Goal: Check status: Check status

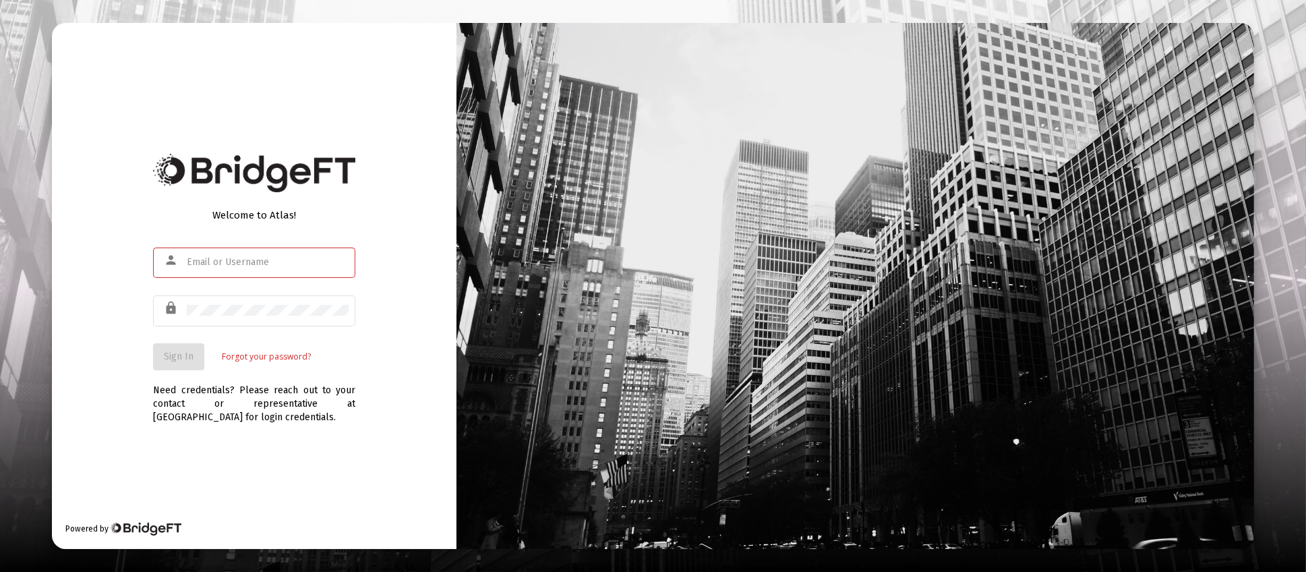
type input "[PERSON_NAME][EMAIL_ADDRESS][DOMAIN_NAME]"
click at [189, 361] on span "Sign In" at bounding box center [179, 356] width 30 height 11
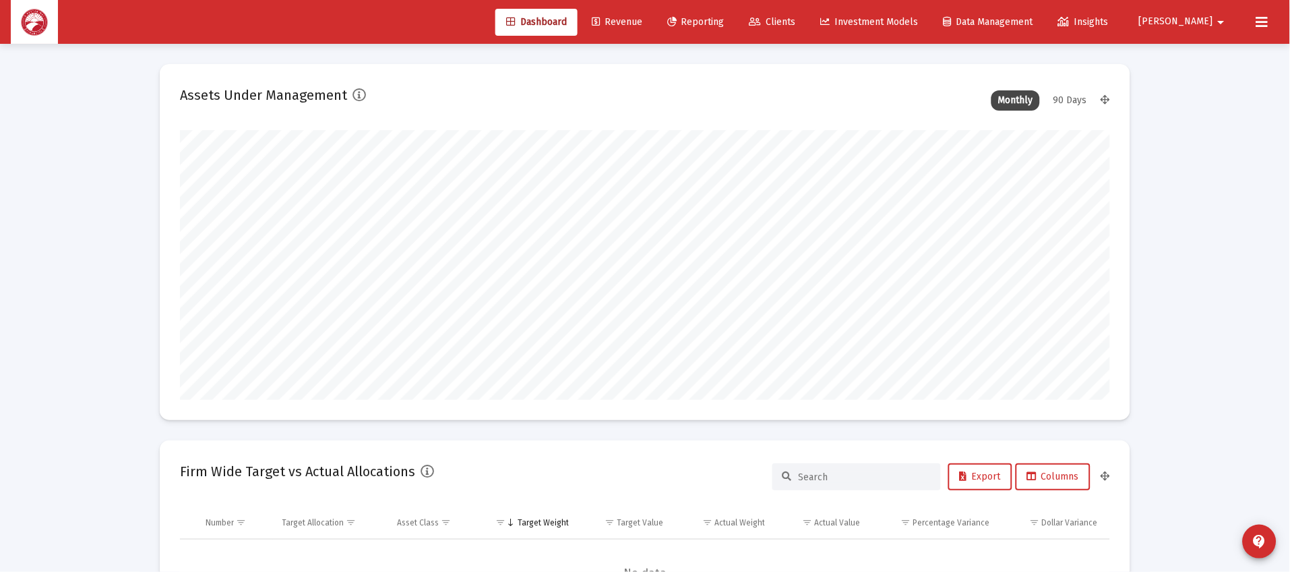
scroll to position [269, 501]
type input "[DATE]"
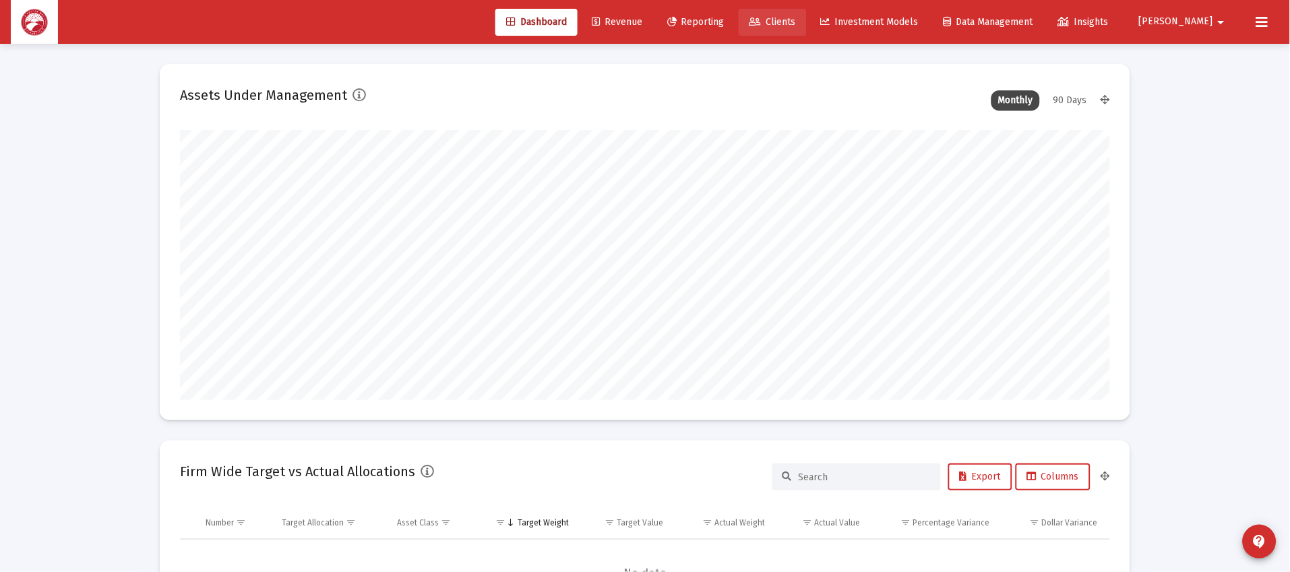
click at [796, 22] on span "Clients" at bounding box center [773, 21] width 47 height 11
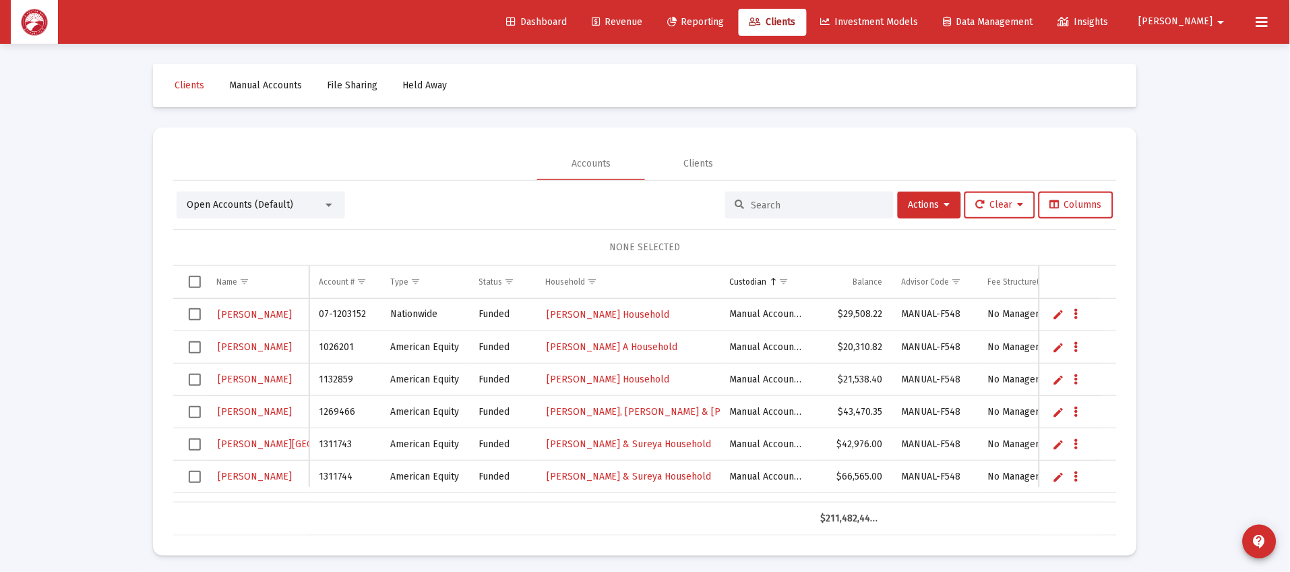
click at [785, 202] on input at bounding box center [818, 205] width 132 height 11
type input "[PERSON_NAME]"
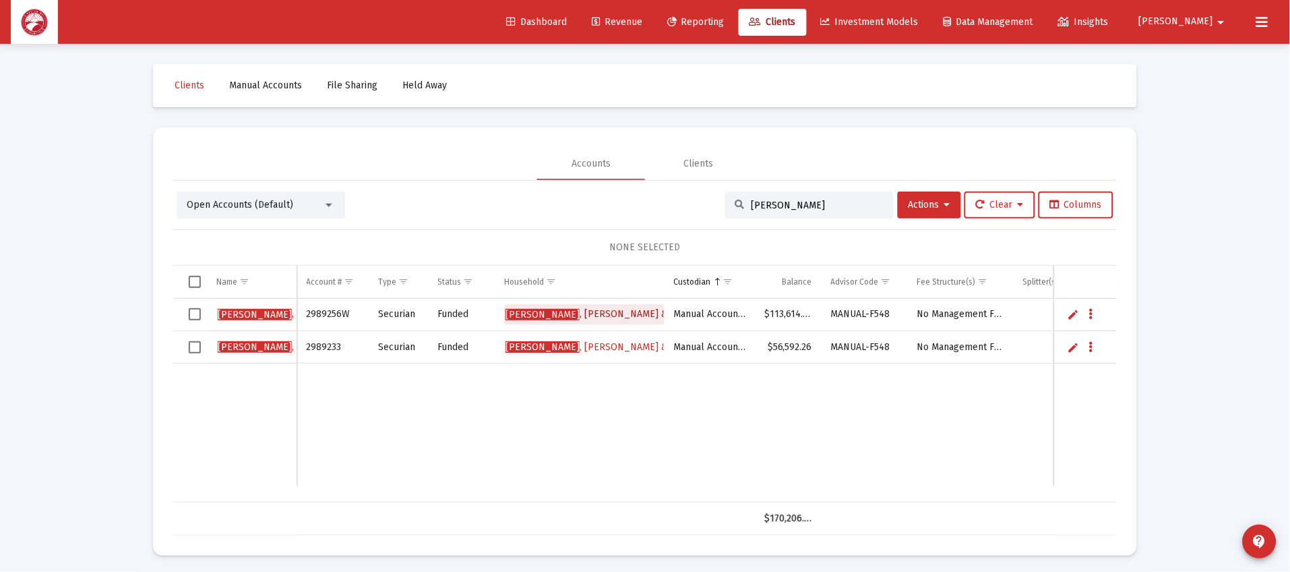
click at [594, 315] on span "[PERSON_NAME] & [PERSON_NAME]" at bounding box center [625, 313] width 239 height 11
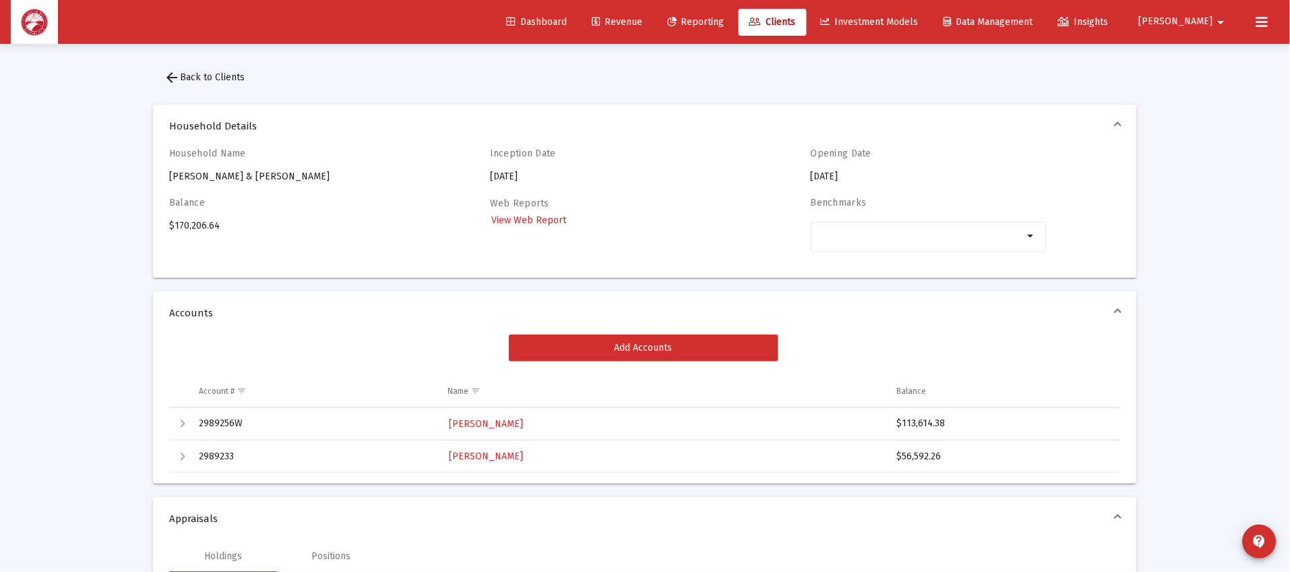
click at [796, 18] on span "Clients" at bounding box center [773, 21] width 47 height 11
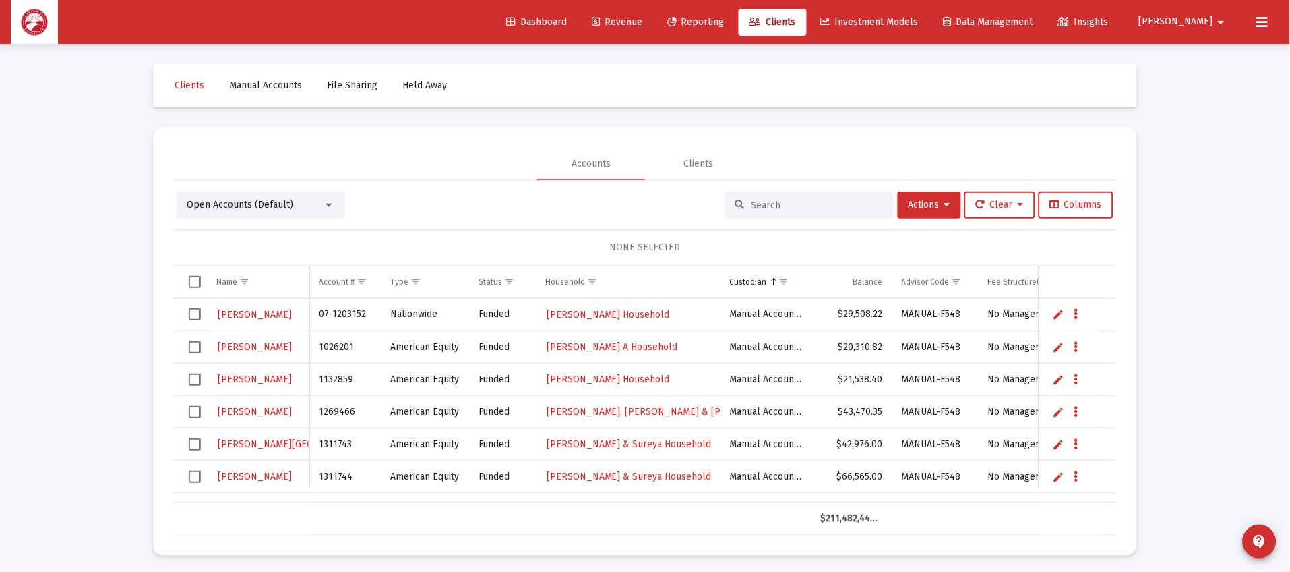
click at [765, 200] on input at bounding box center [818, 205] width 132 height 11
type input "[PERSON_NAME]"
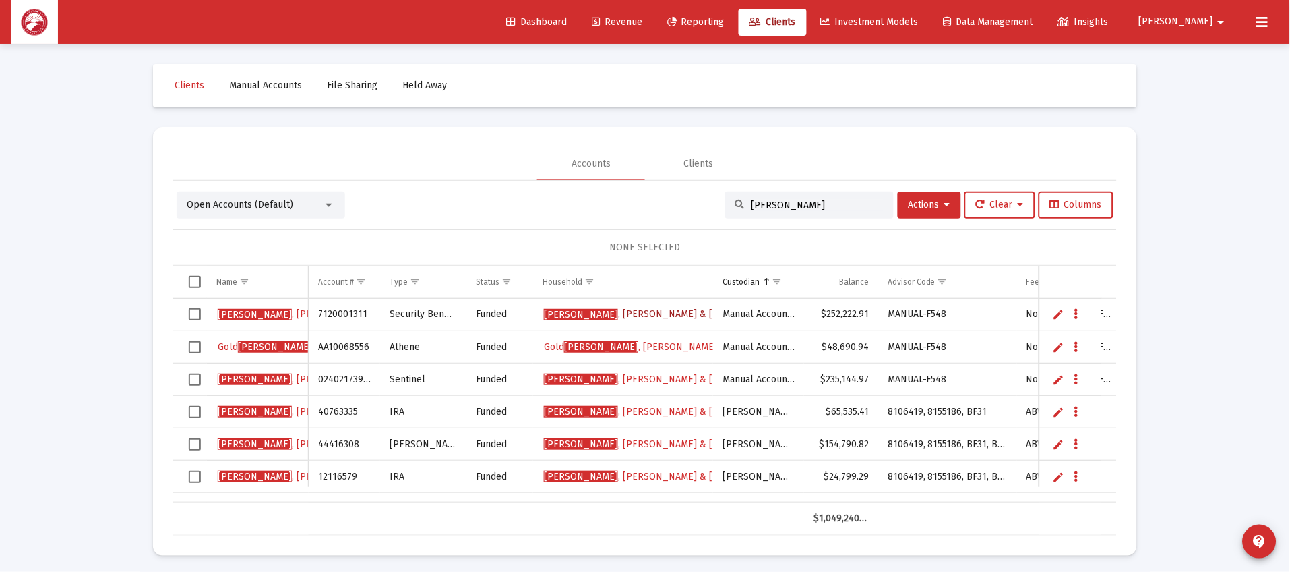
click at [643, 310] on span "[PERSON_NAME] & [PERSON_NAME]" at bounding box center [663, 313] width 239 height 11
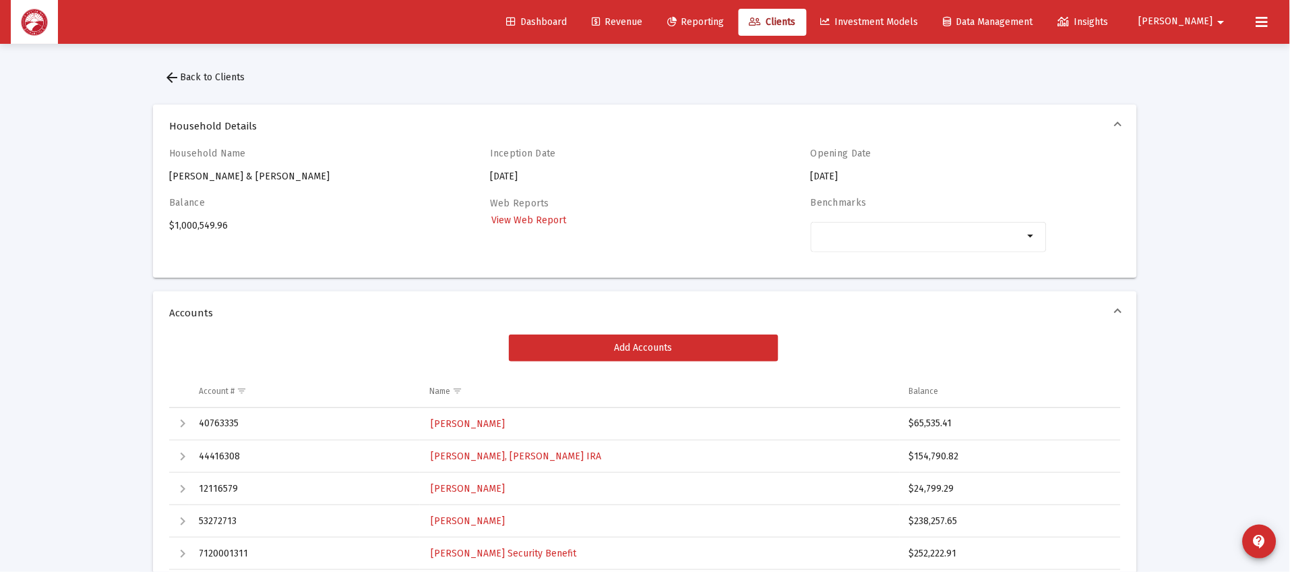
scroll to position [101, 0]
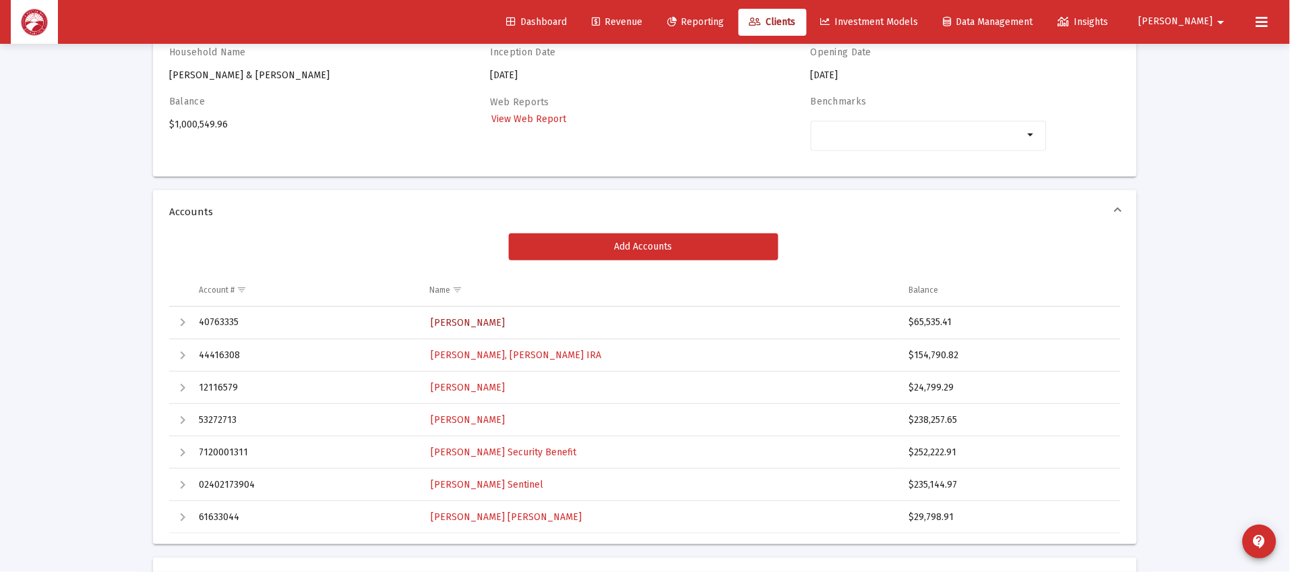
click at [494, 326] on span "[PERSON_NAME]" at bounding box center [468, 322] width 74 height 11
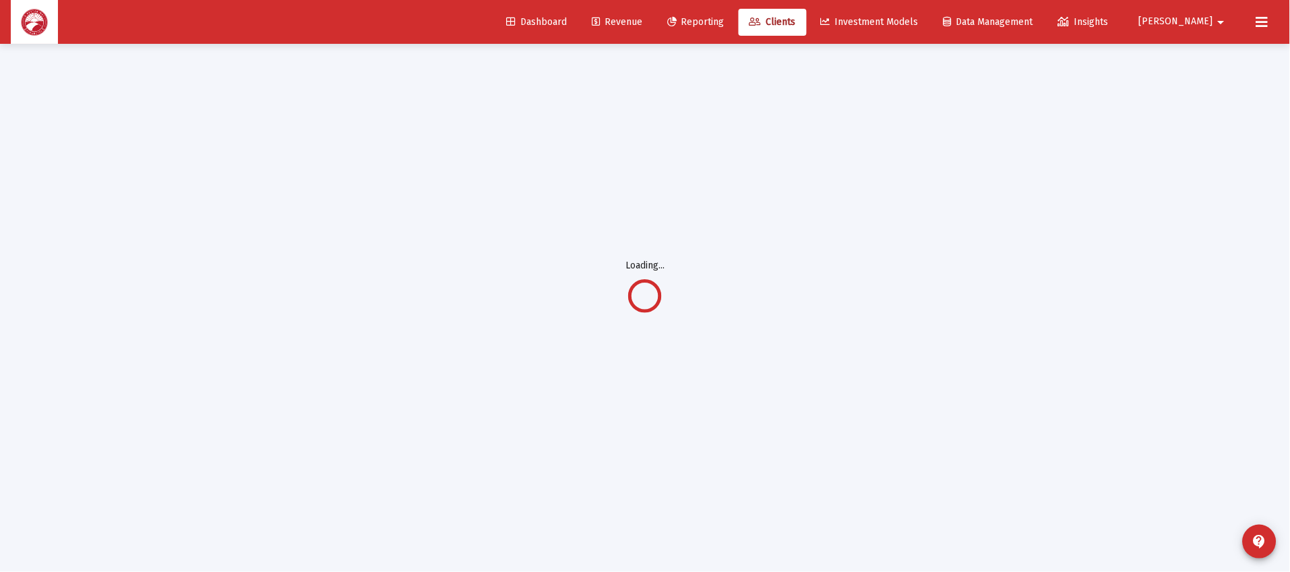
scroll to position [43, 0]
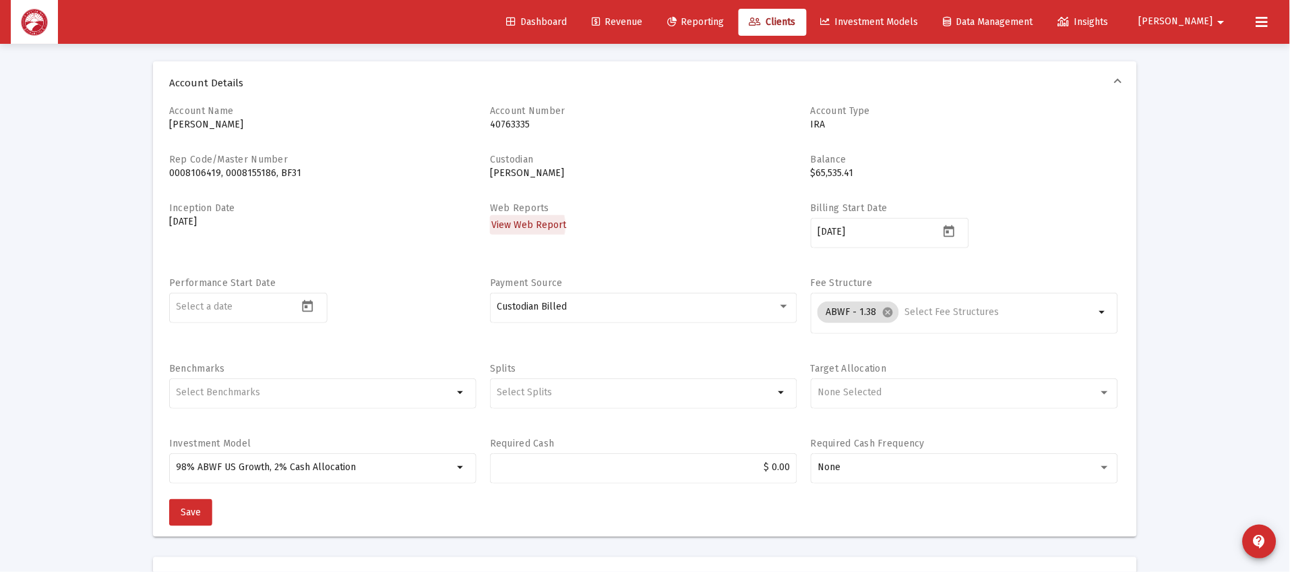
click at [502, 225] on span "View Web Report" at bounding box center [528, 224] width 75 height 11
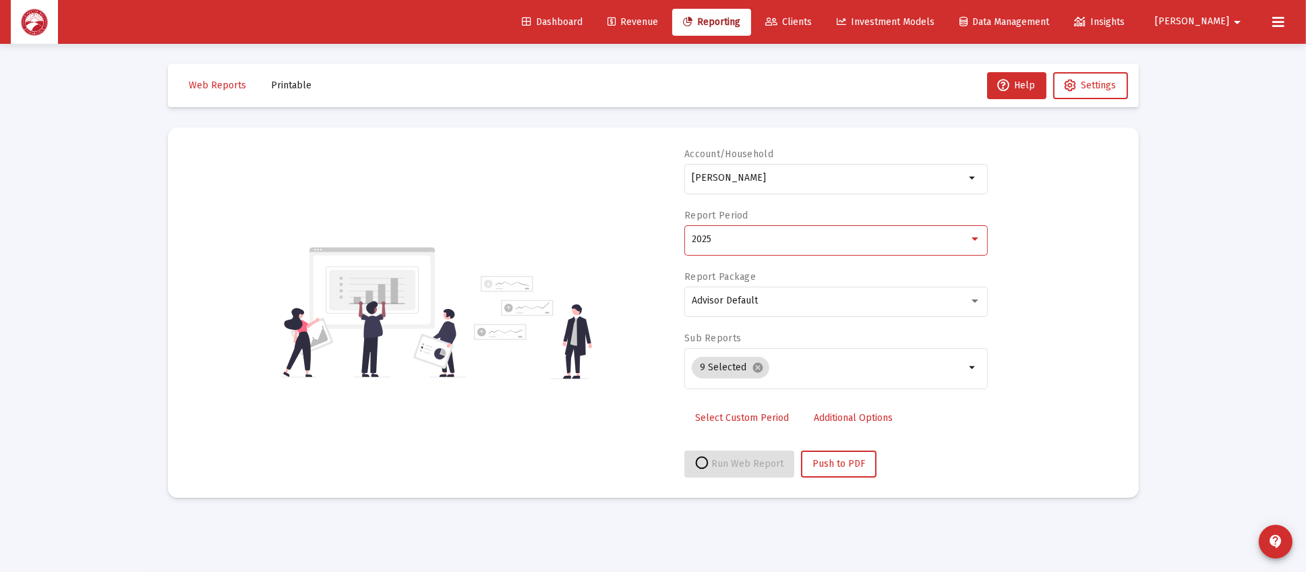
click at [820, 242] on div "2025" at bounding box center [830, 239] width 277 height 11
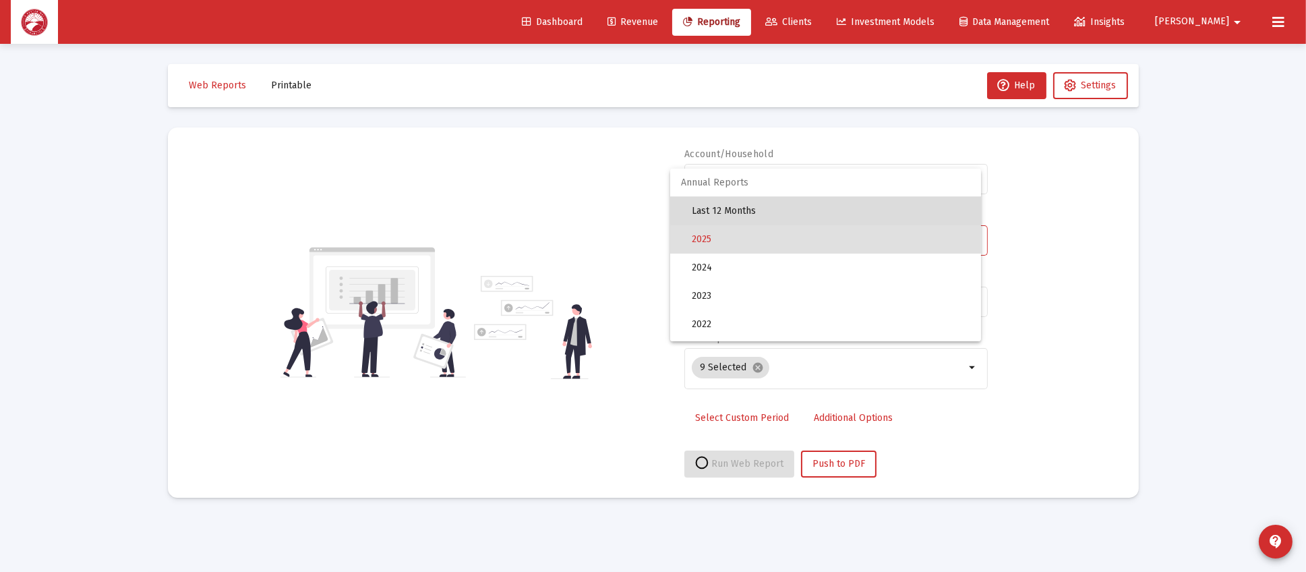
click at [841, 200] on span "Last 12 Months" at bounding box center [831, 211] width 278 height 28
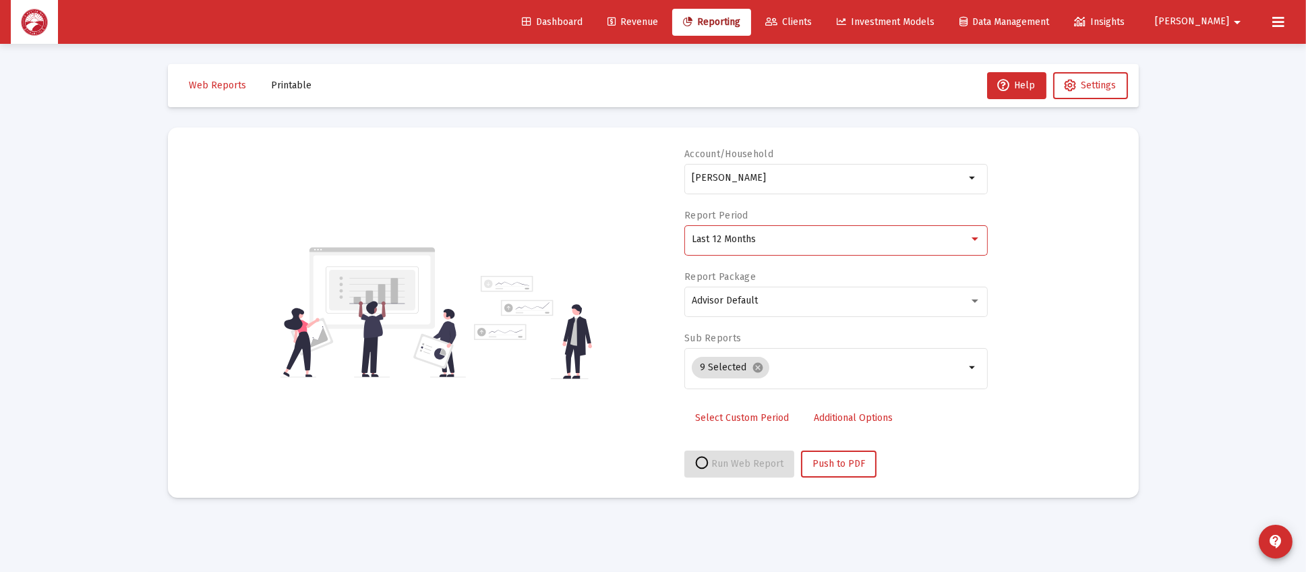
click at [806, 239] on div "Last 12 Months" at bounding box center [830, 239] width 277 height 11
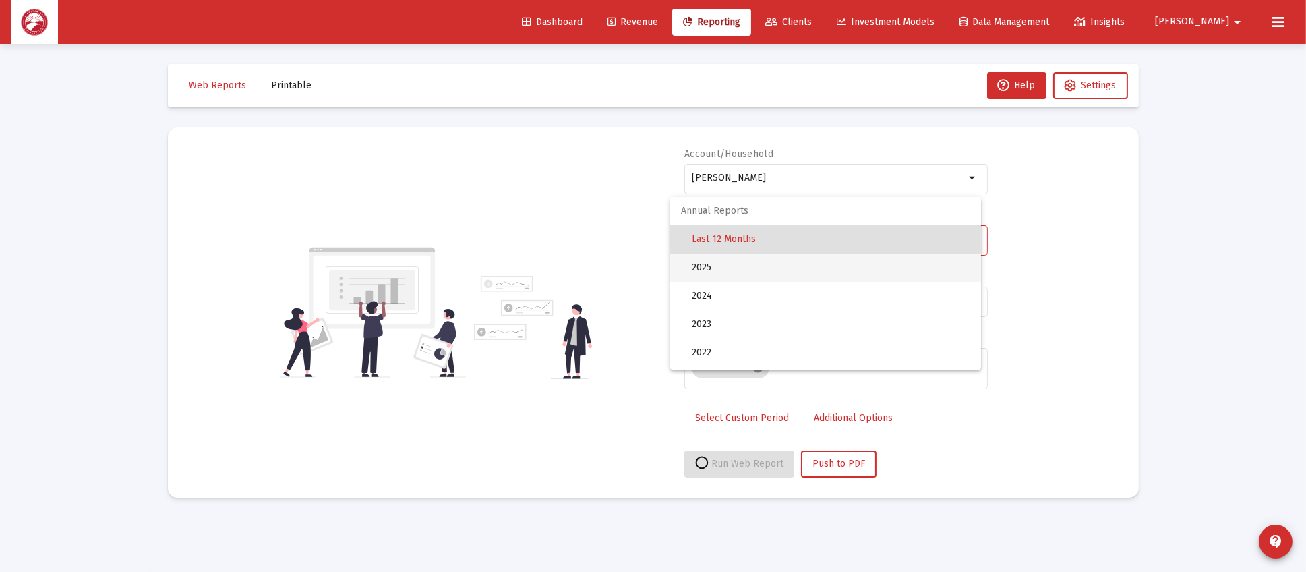
click at [777, 262] on span "2025" at bounding box center [831, 267] width 278 height 28
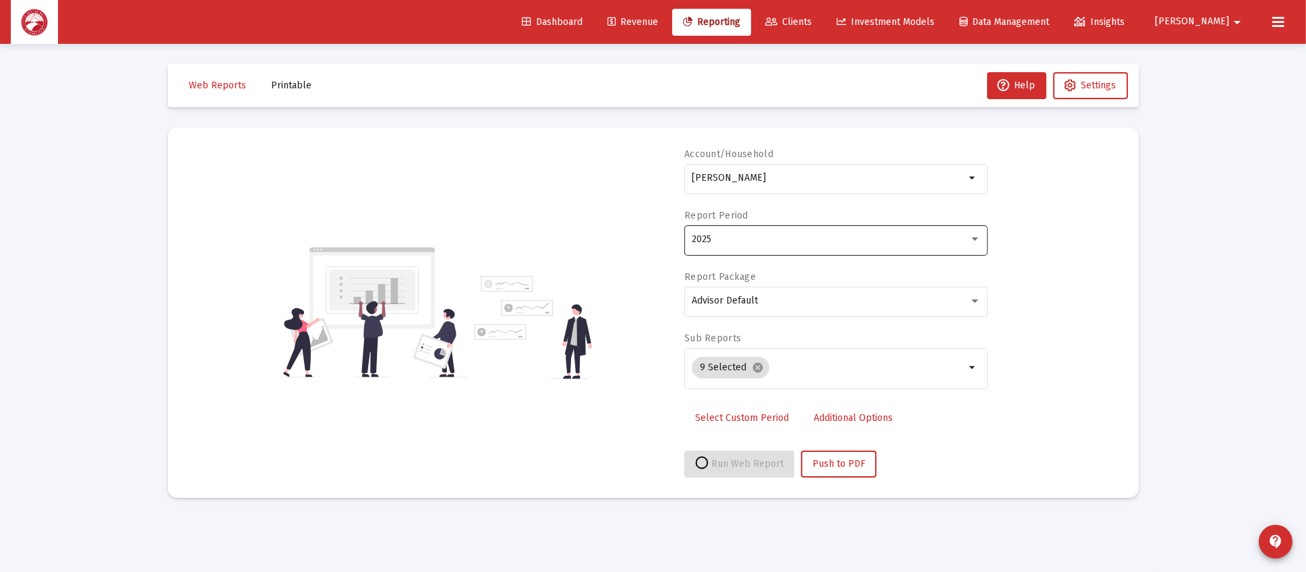
click at [838, 235] on div "2025" at bounding box center [830, 239] width 277 height 11
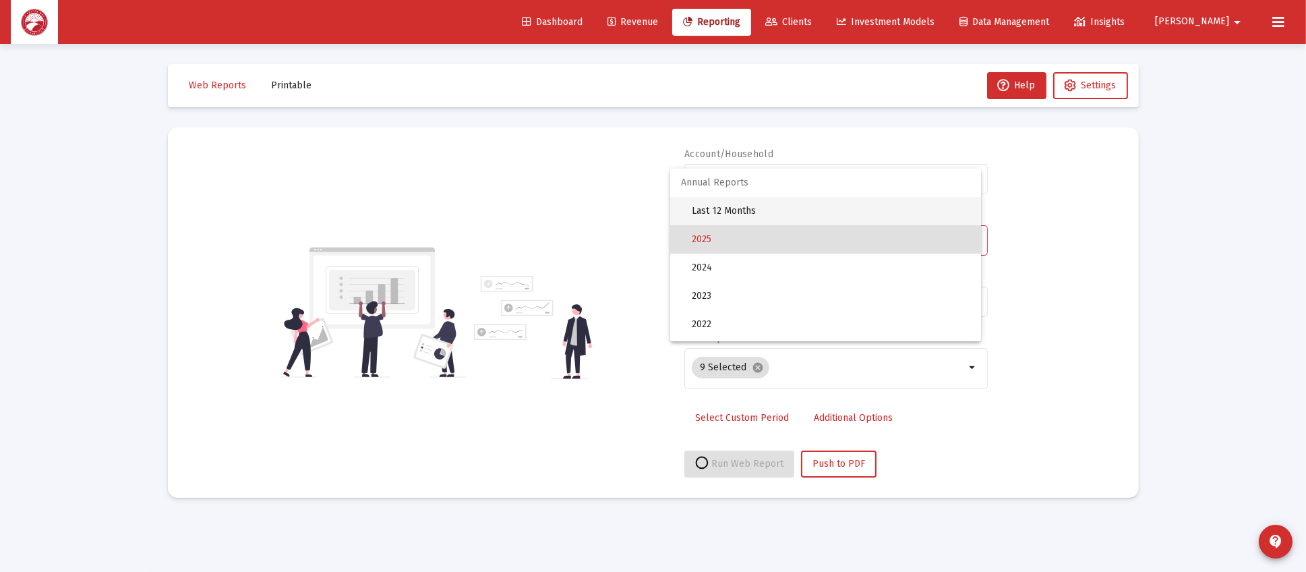
click at [833, 216] on span "Last 12 Months" at bounding box center [831, 211] width 278 height 28
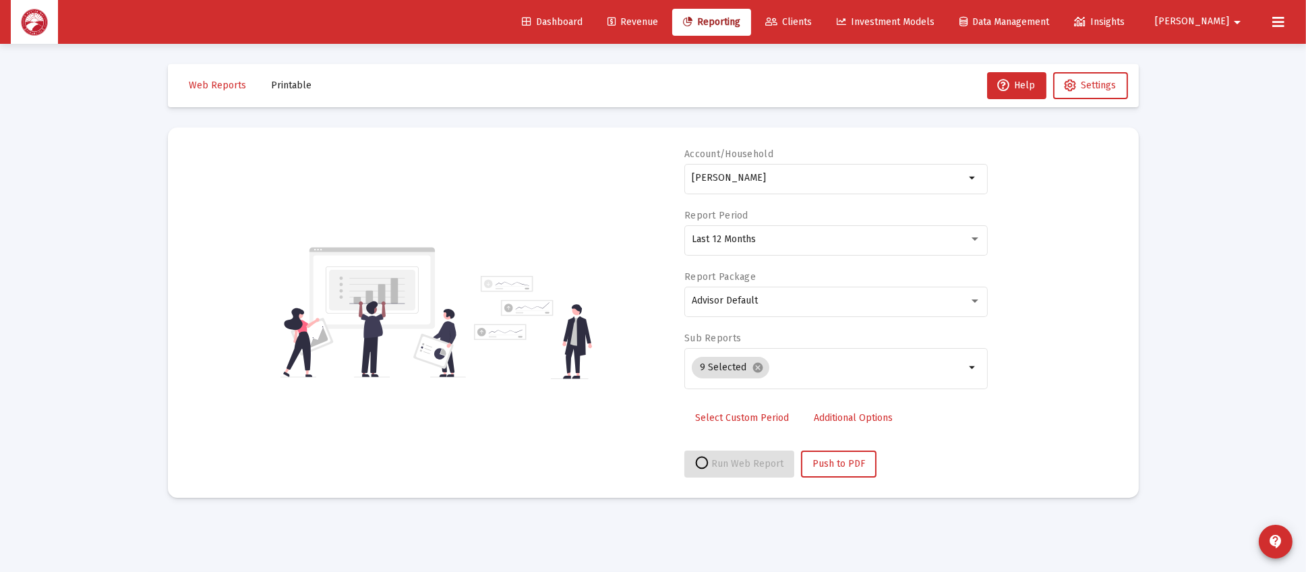
select select "View all"
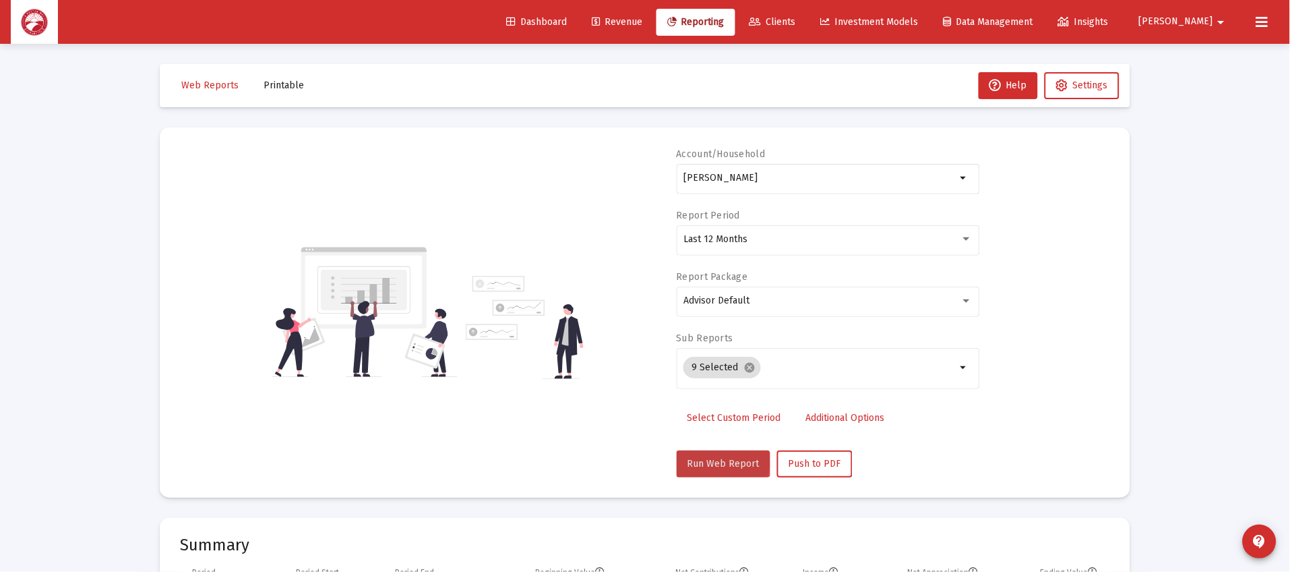
click at [723, 461] on span "Run Web Report" at bounding box center [724, 463] width 72 height 11
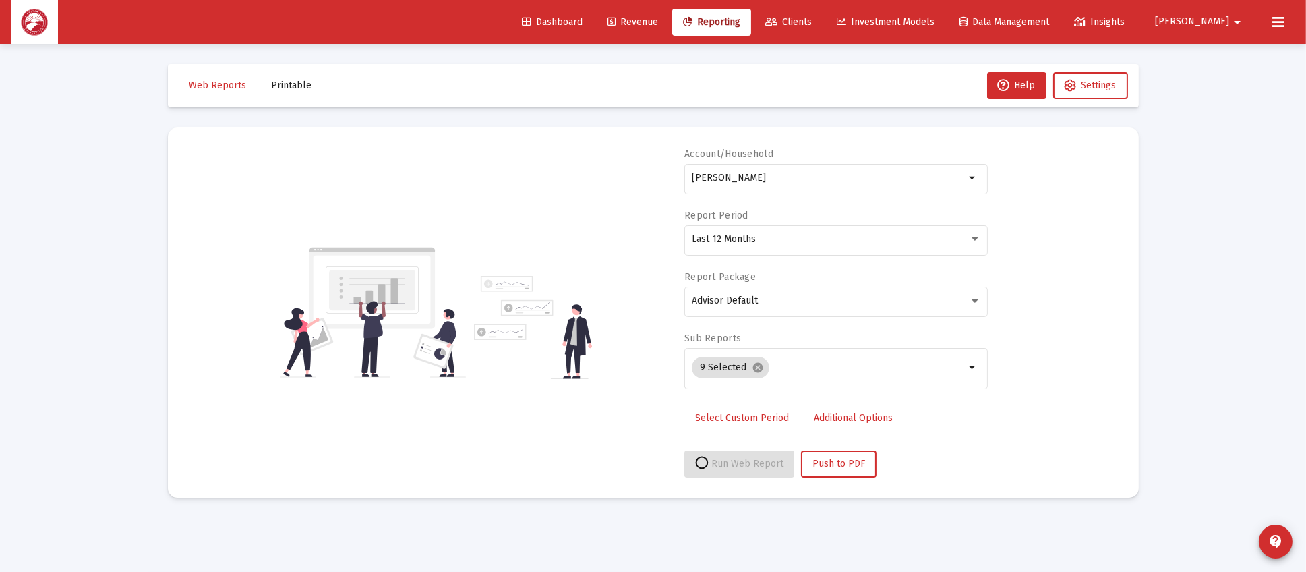
select select "View all"
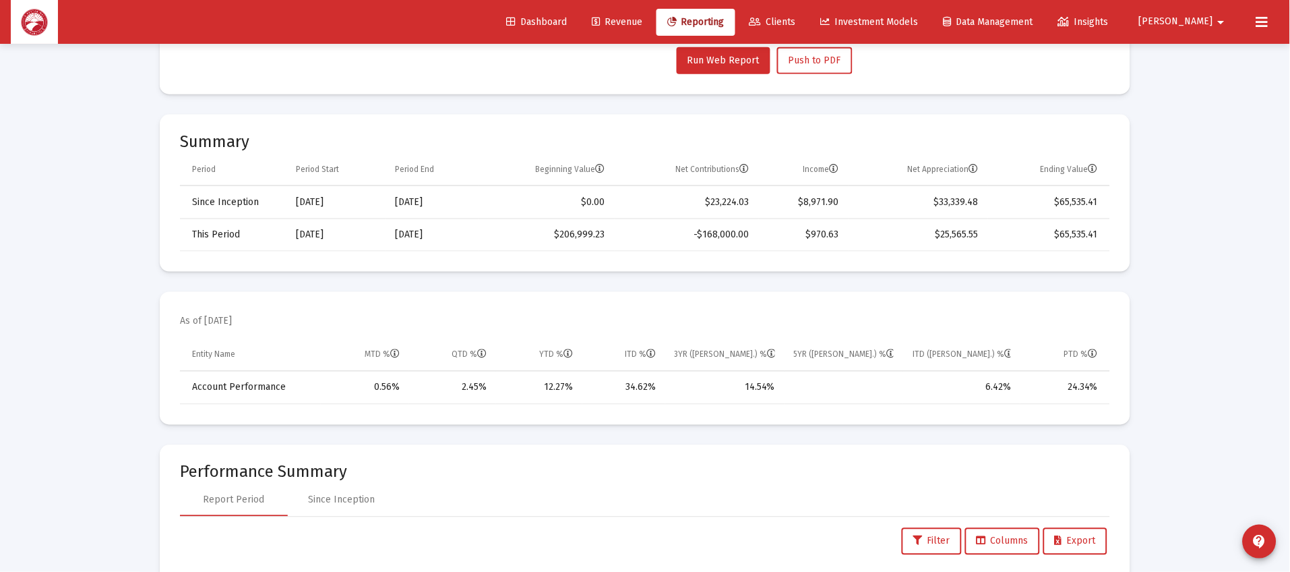
scroll to position [404, 0]
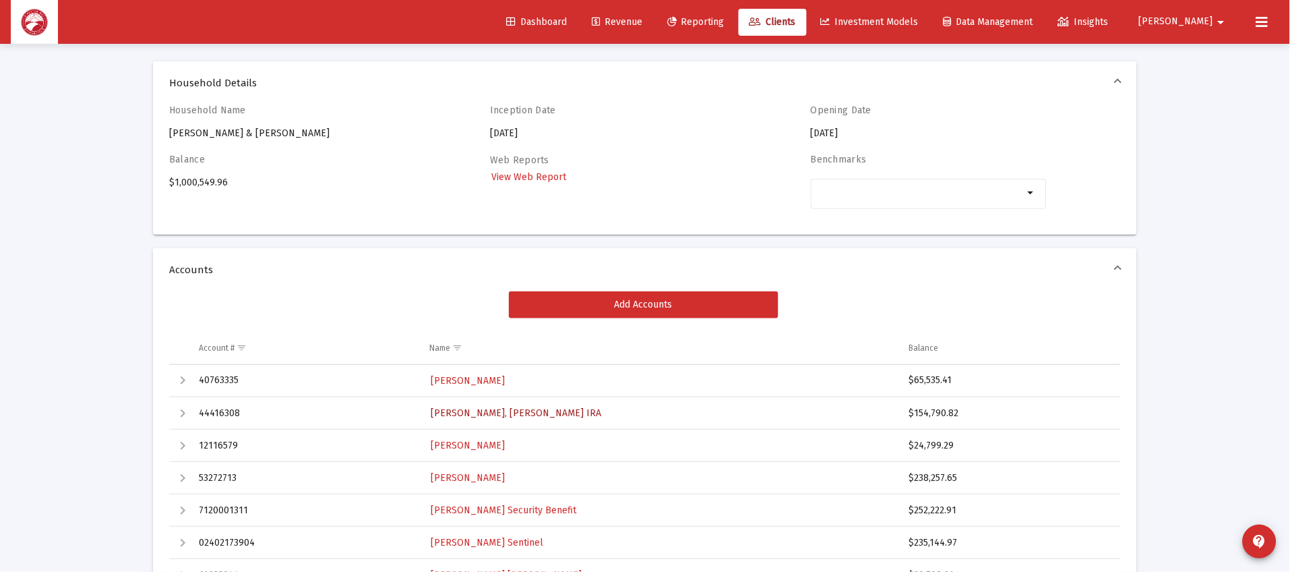
click at [507, 415] on span "[PERSON_NAME], [PERSON_NAME] IRA" at bounding box center [516, 412] width 171 height 11
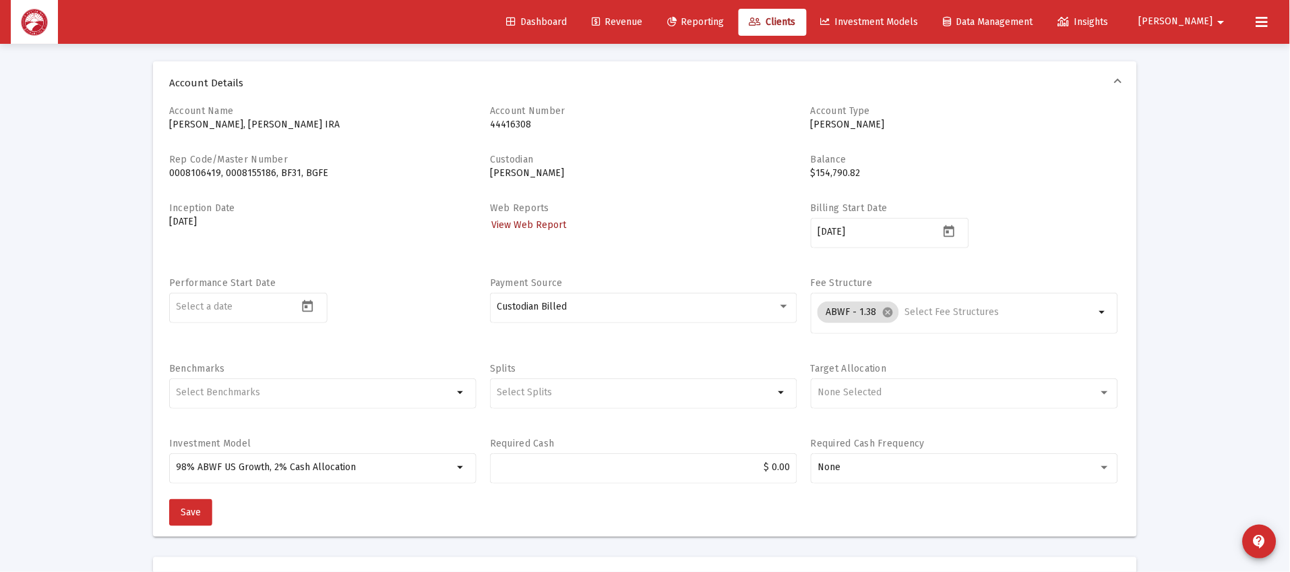
click at [506, 224] on span "View Web Report" at bounding box center [528, 224] width 75 height 11
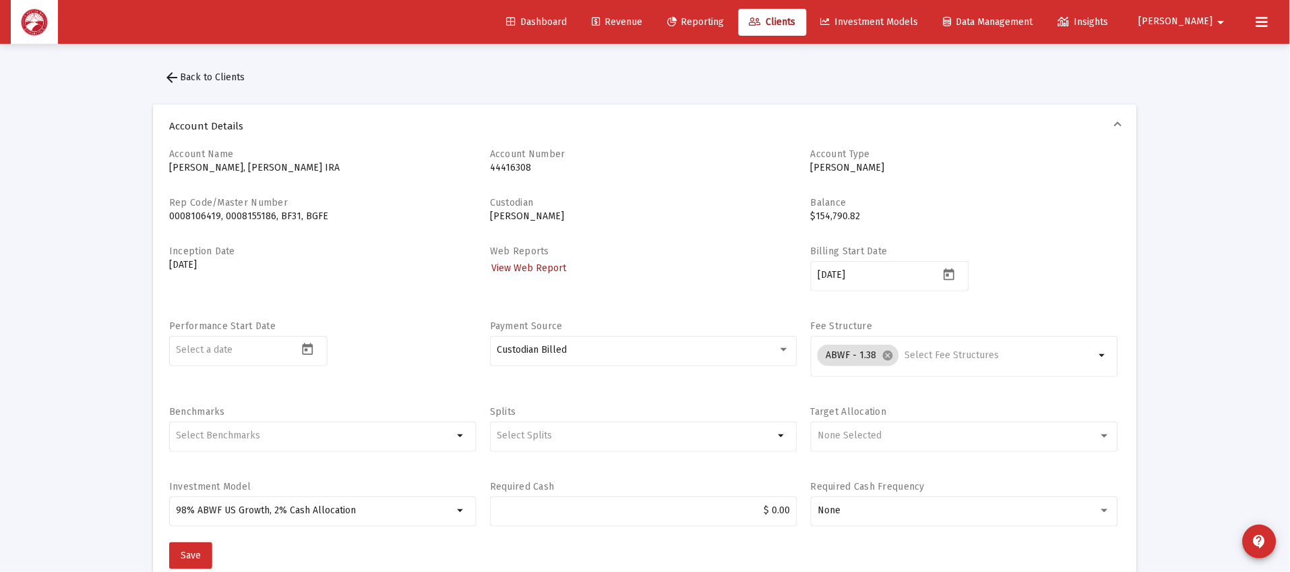
click at [543, 270] on span "View Web Report" at bounding box center [528, 267] width 75 height 11
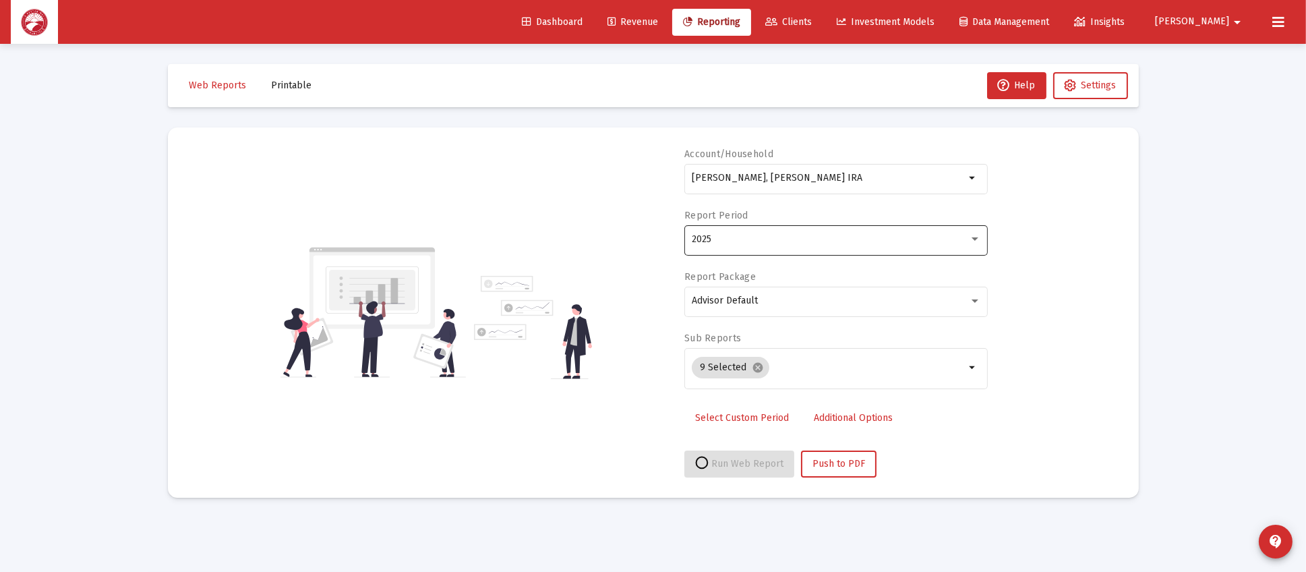
click at [749, 235] on div "2025" at bounding box center [830, 239] width 277 height 11
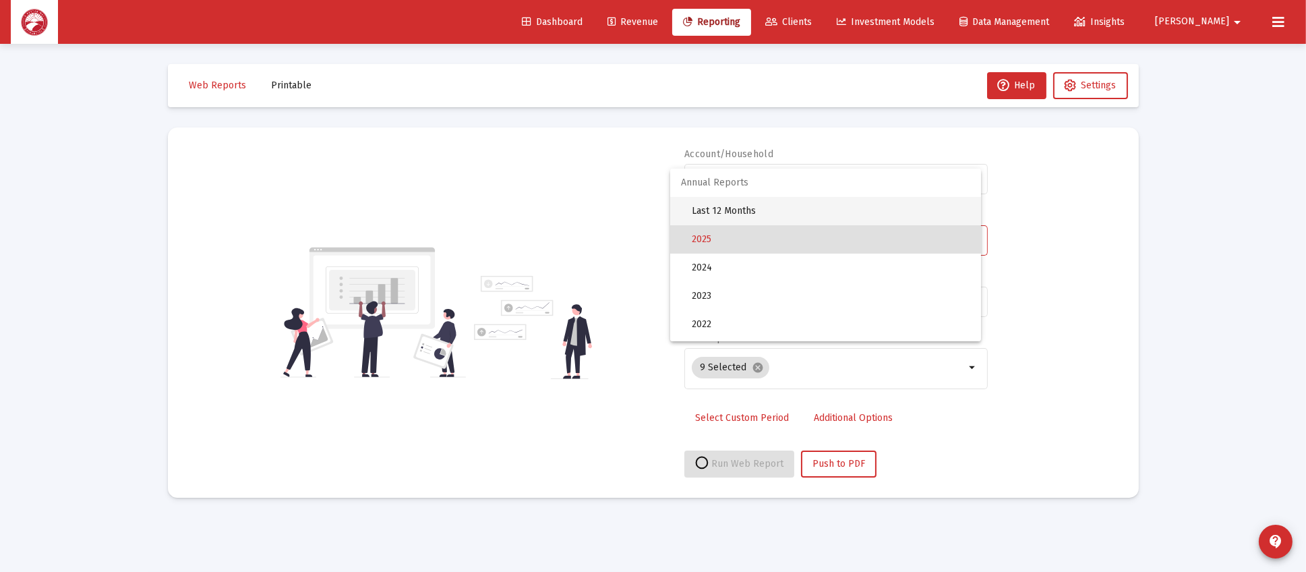
click at [802, 207] on span "Last 12 Months" at bounding box center [831, 211] width 278 height 28
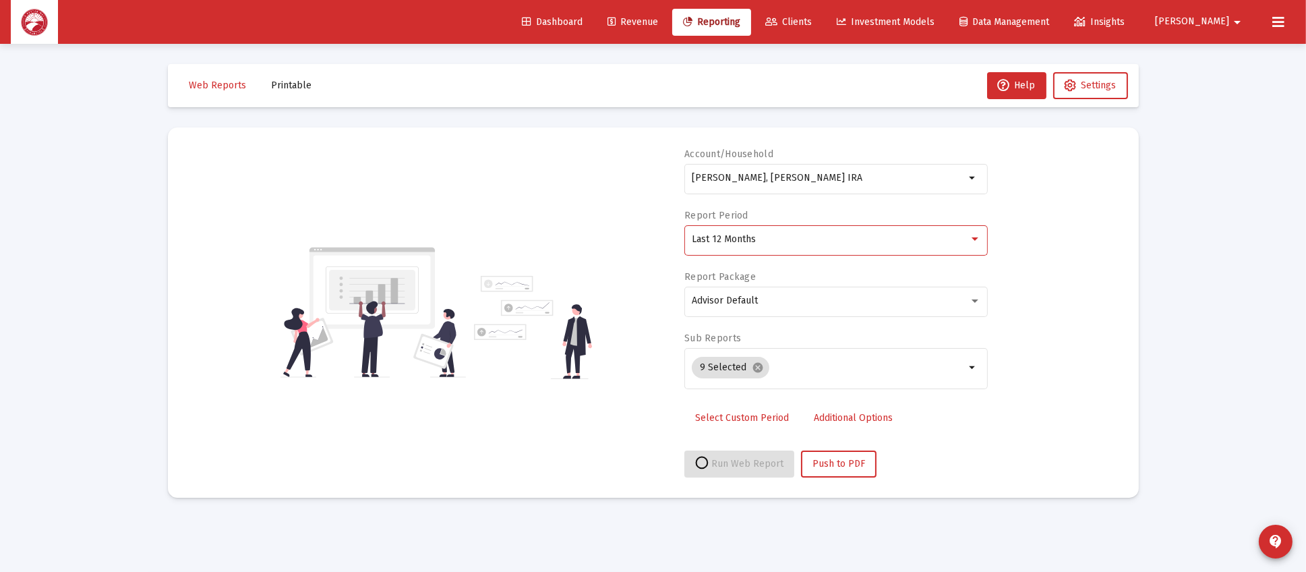
select select "View all"
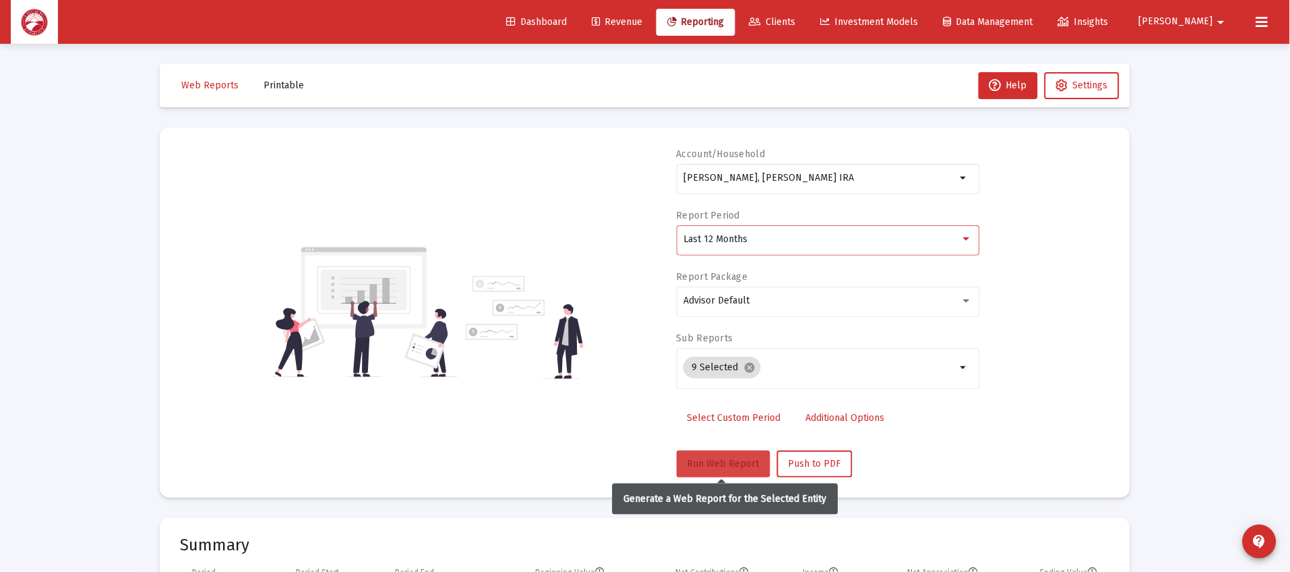
click at [711, 463] on span "Run Web Report" at bounding box center [724, 463] width 72 height 11
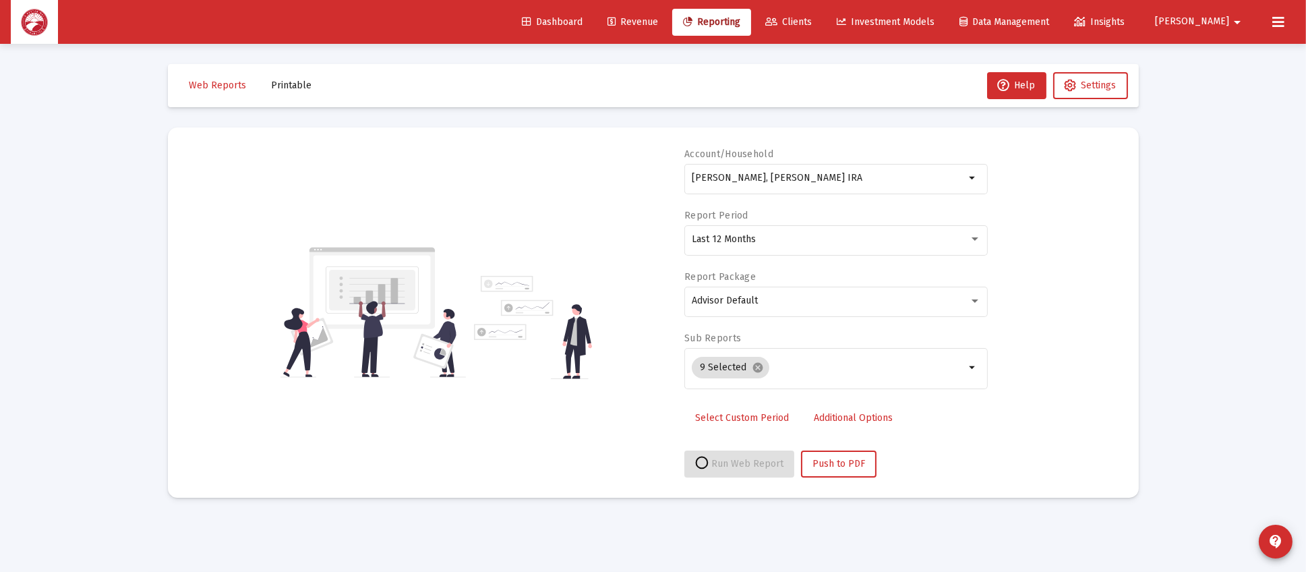
select select "View all"
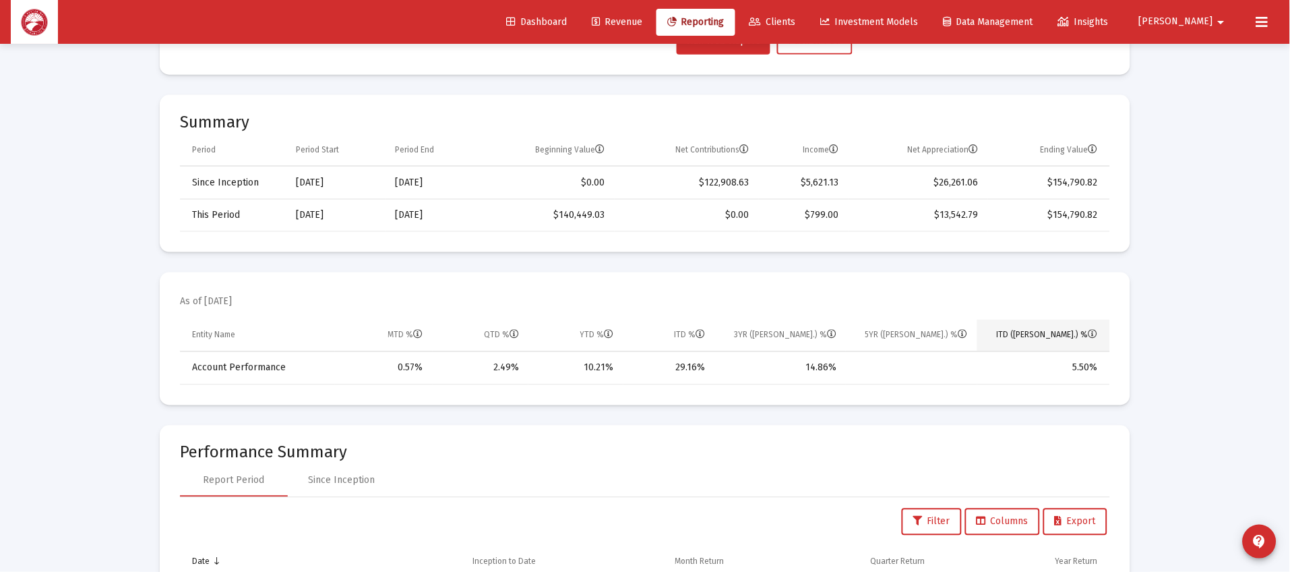
scroll to position [303, 0]
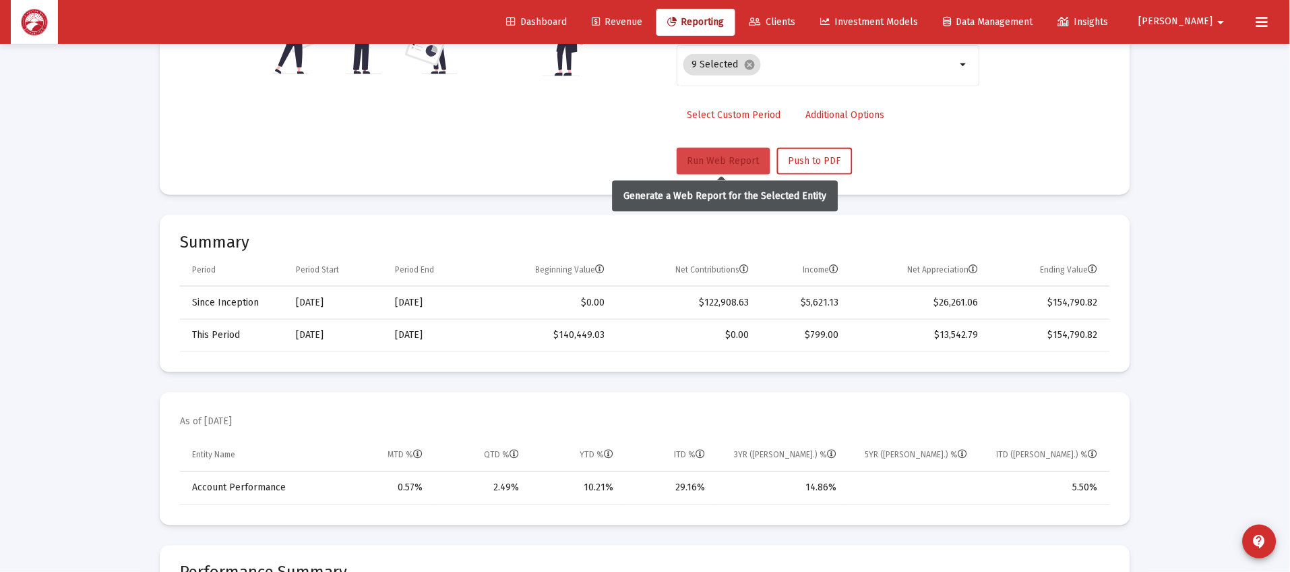
click at [722, 155] on span "Run Web Report" at bounding box center [724, 160] width 72 height 11
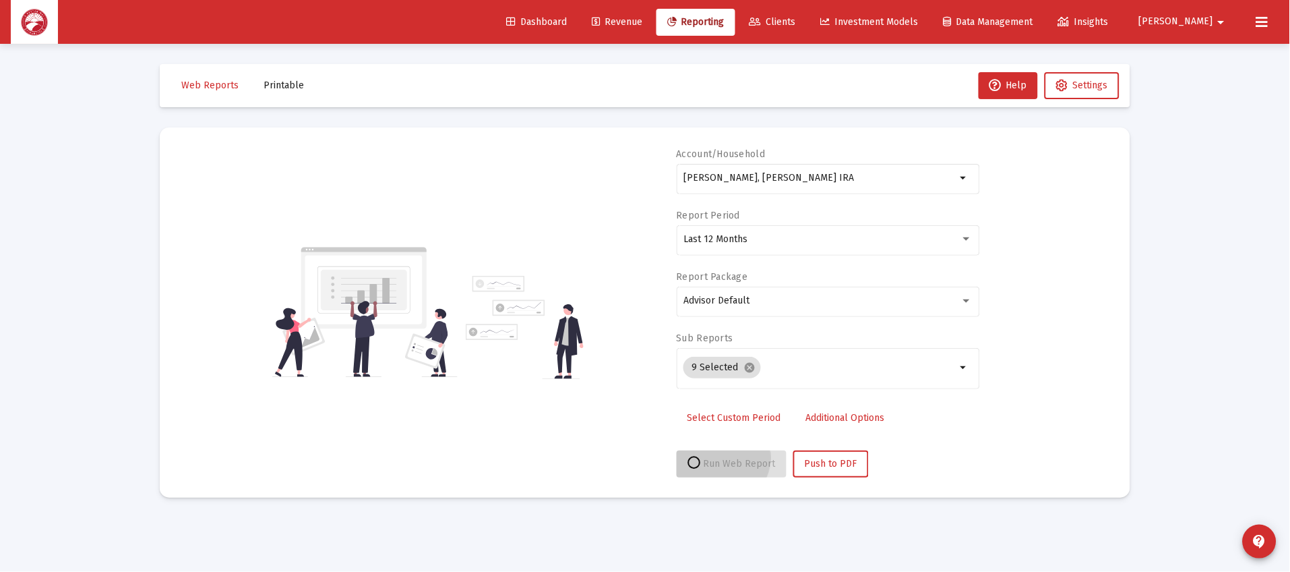
scroll to position [0, 0]
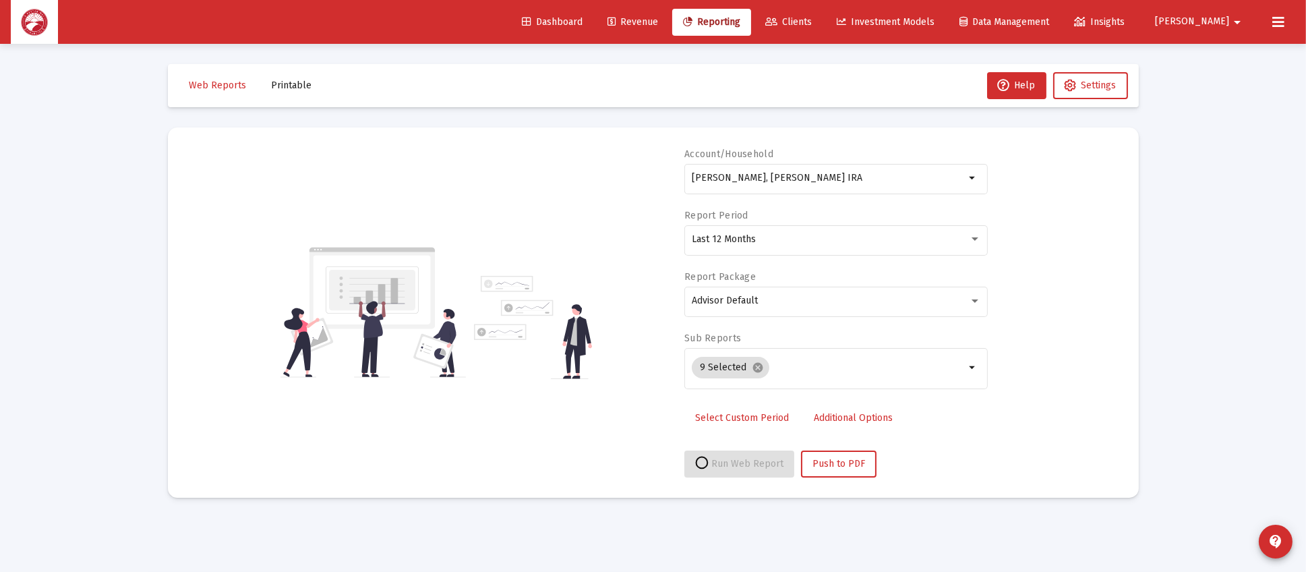
select select "View all"
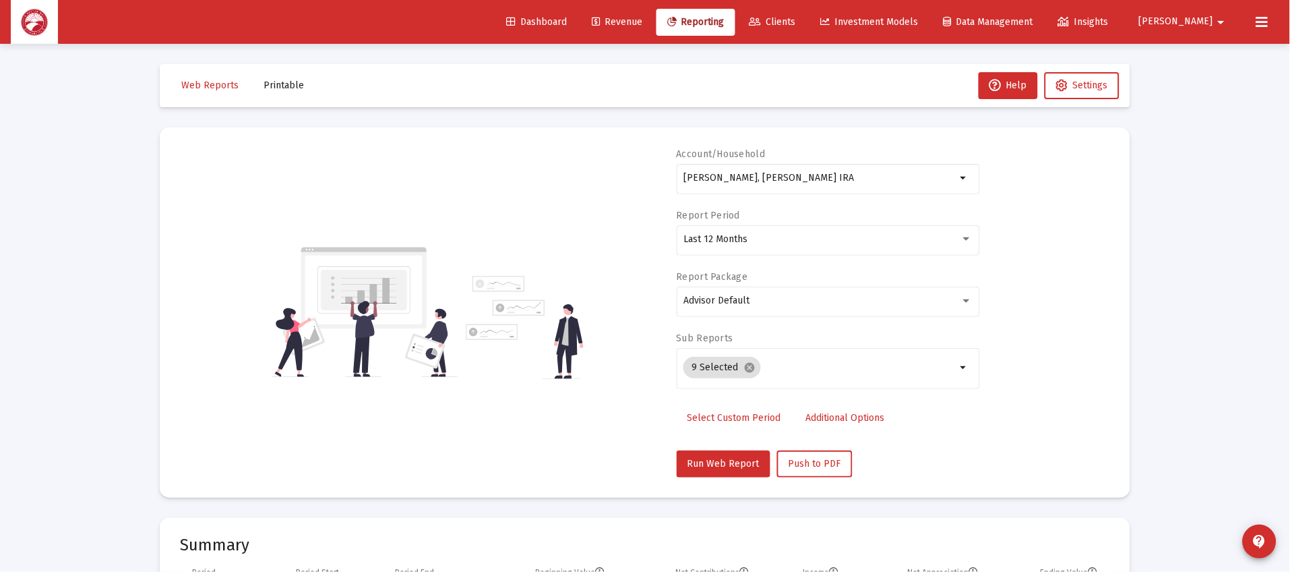
scroll to position [404, 0]
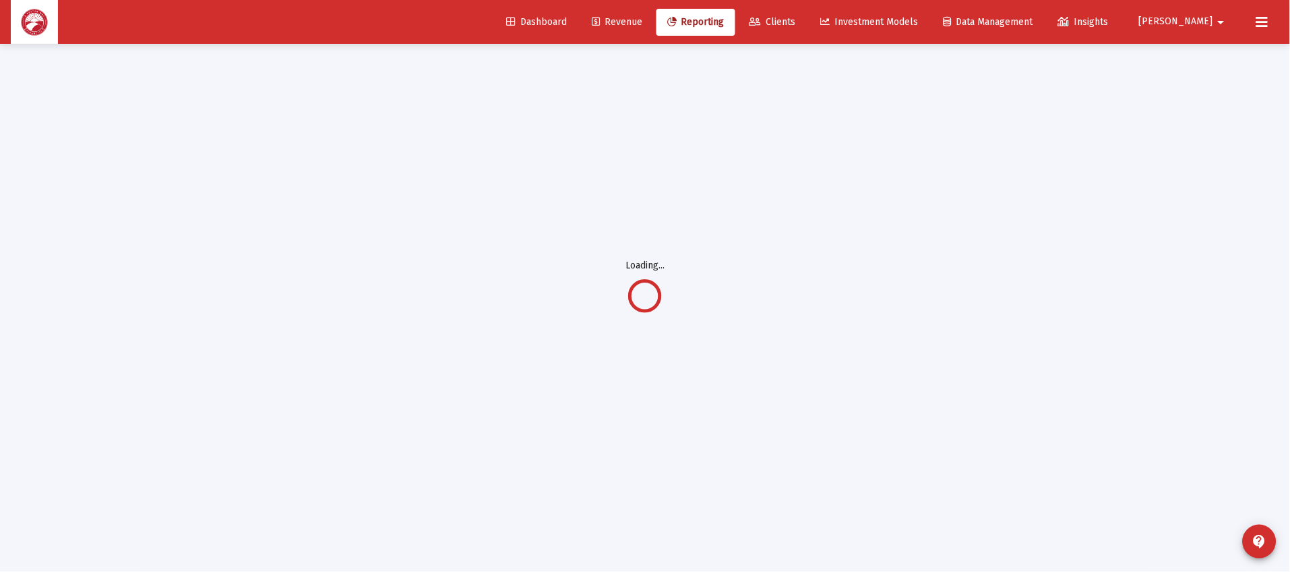
scroll to position [43, 0]
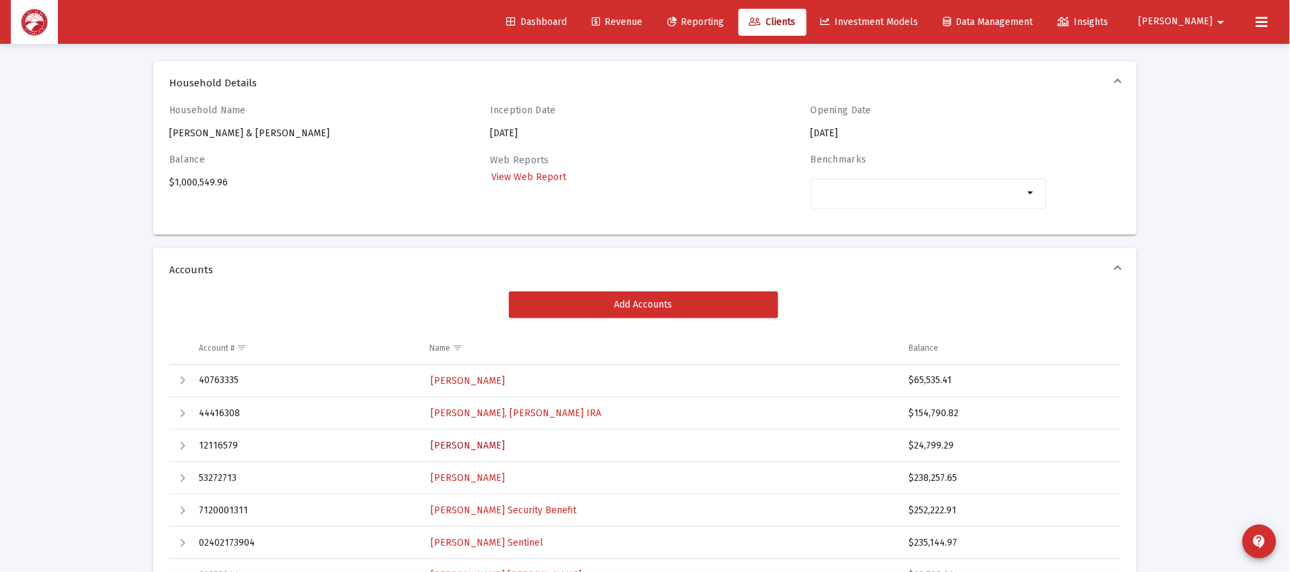
click at [476, 443] on span "[PERSON_NAME]" at bounding box center [468, 445] width 74 height 11
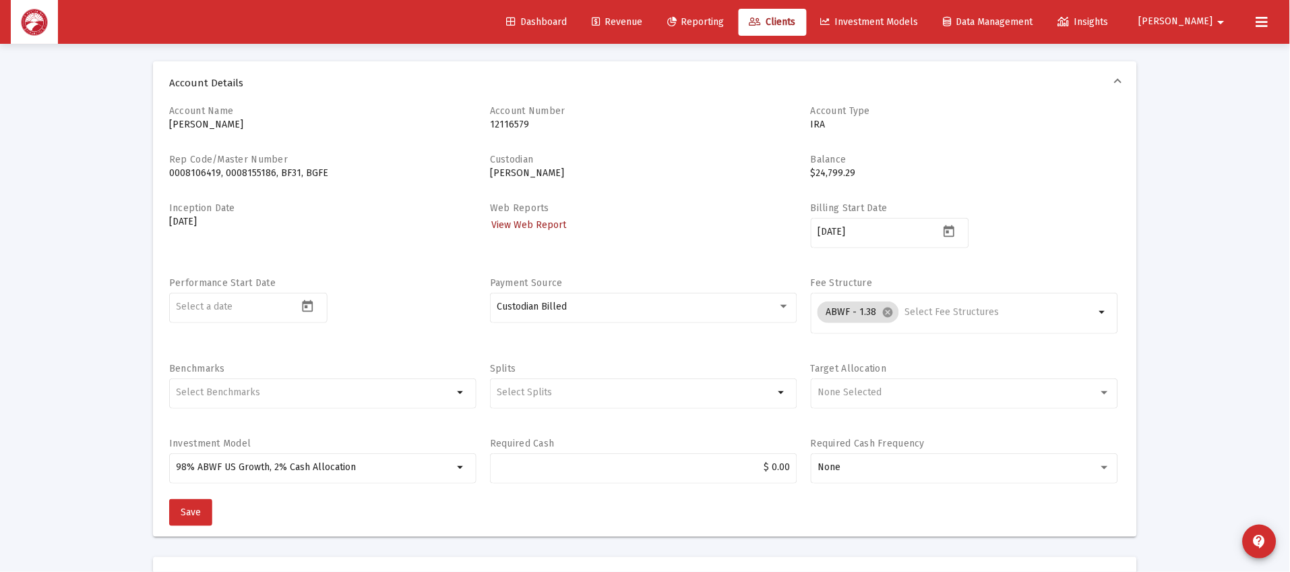
click at [548, 215] on link "View Web Report" at bounding box center [529, 225] width 78 height 20
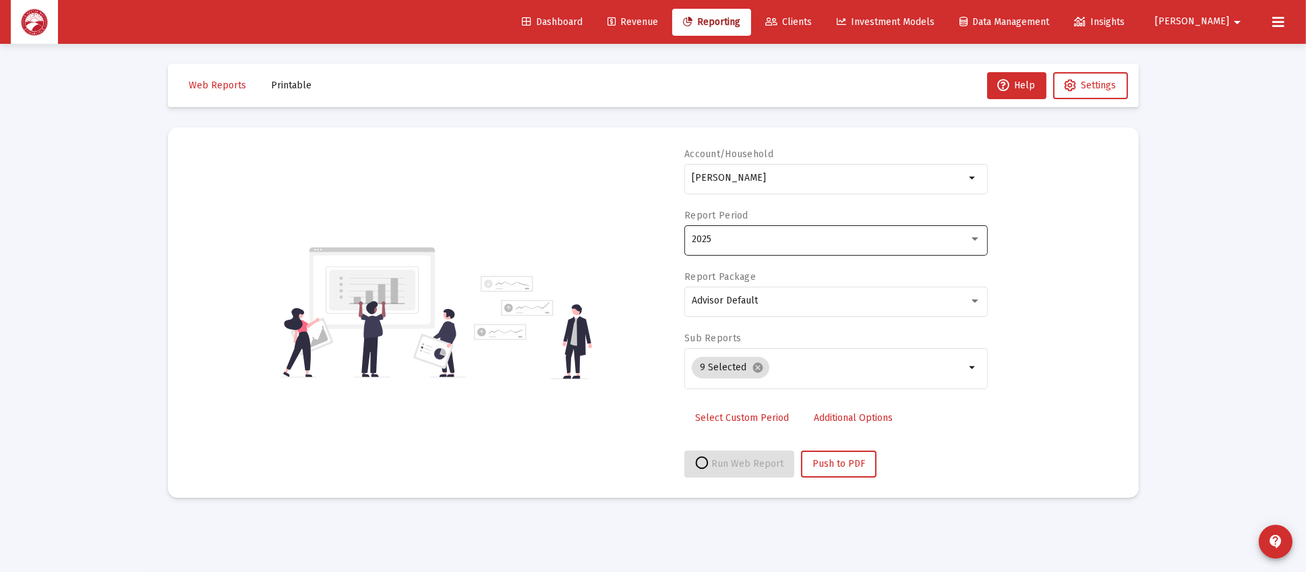
click at [842, 240] on div "2025" at bounding box center [830, 239] width 277 height 11
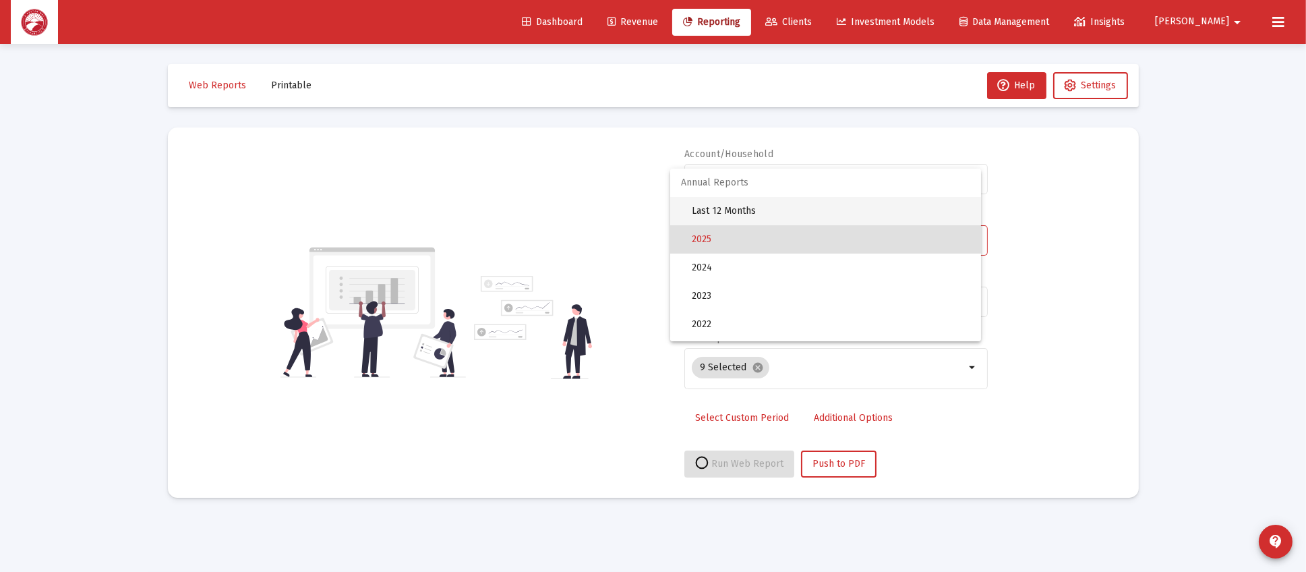
click at [841, 211] on span "Last 12 Months" at bounding box center [831, 211] width 278 height 28
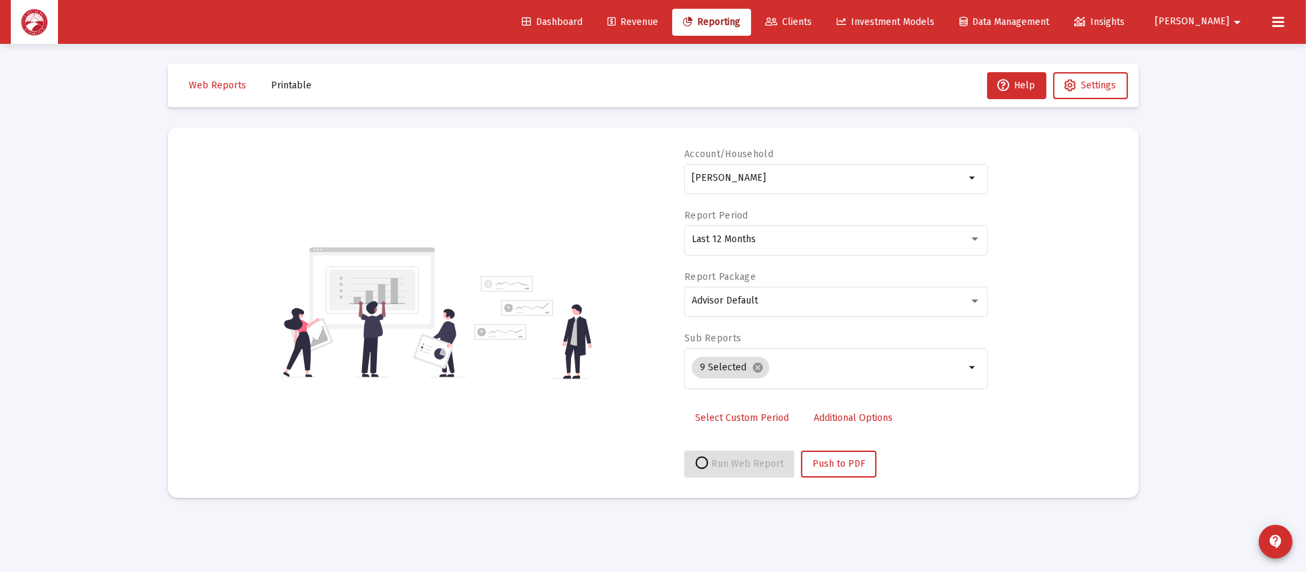
select select "View all"
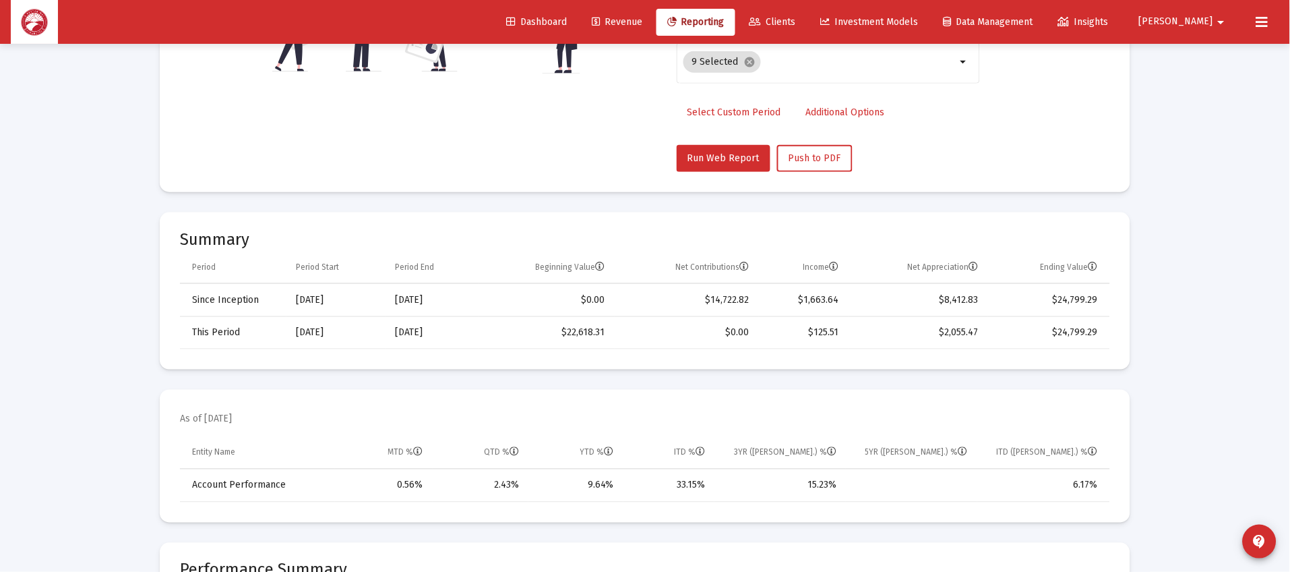
scroll to position [303, 0]
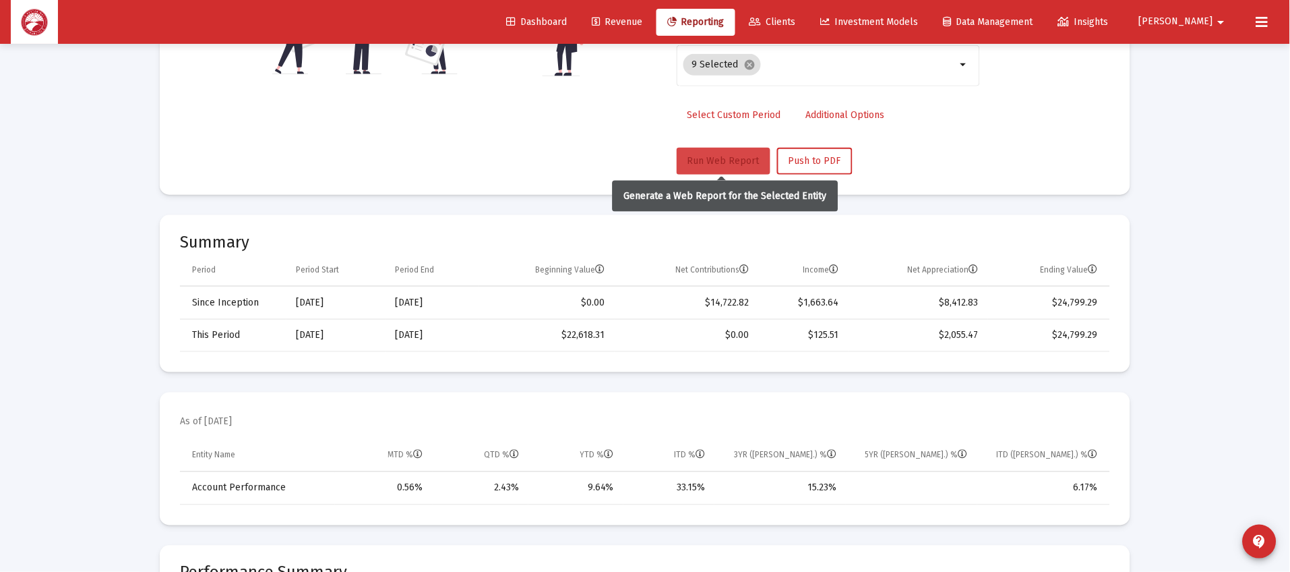
click at [713, 165] on span "Run Web Report" at bounding box center [724, 160] width 72 height 11
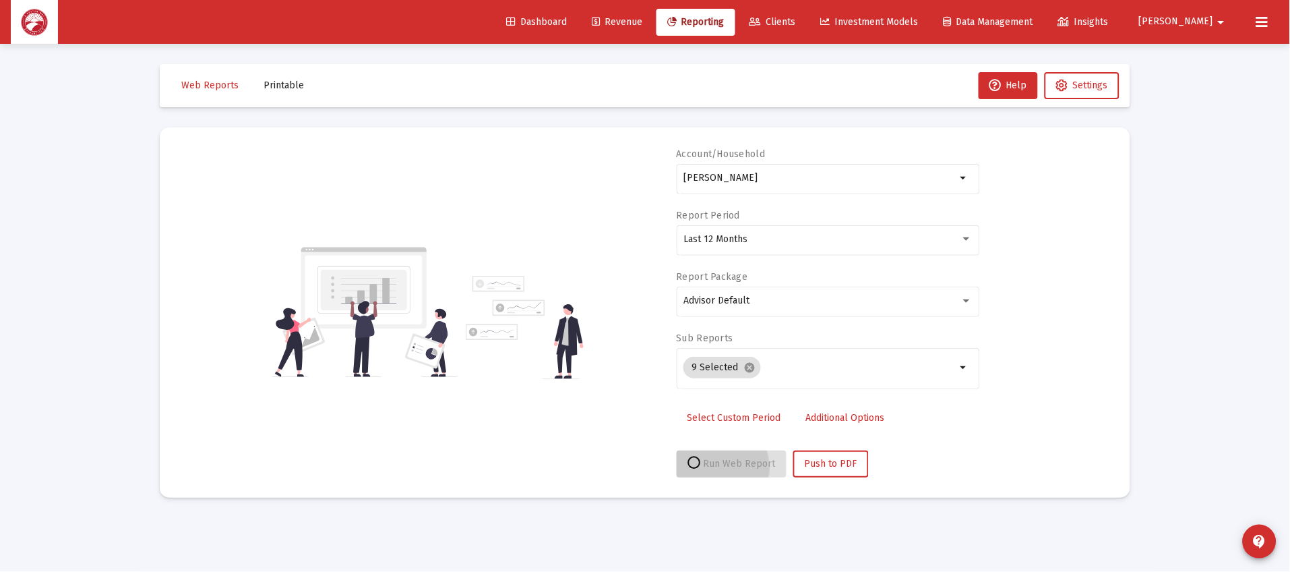
scroll to position [0, 0]
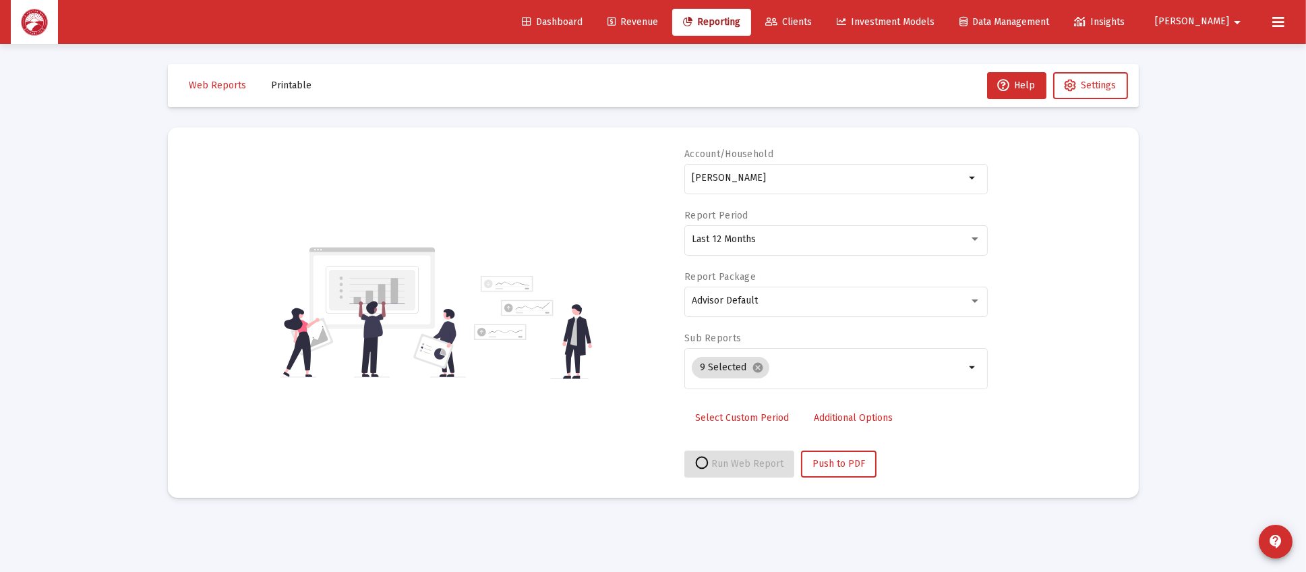
select select "View all"
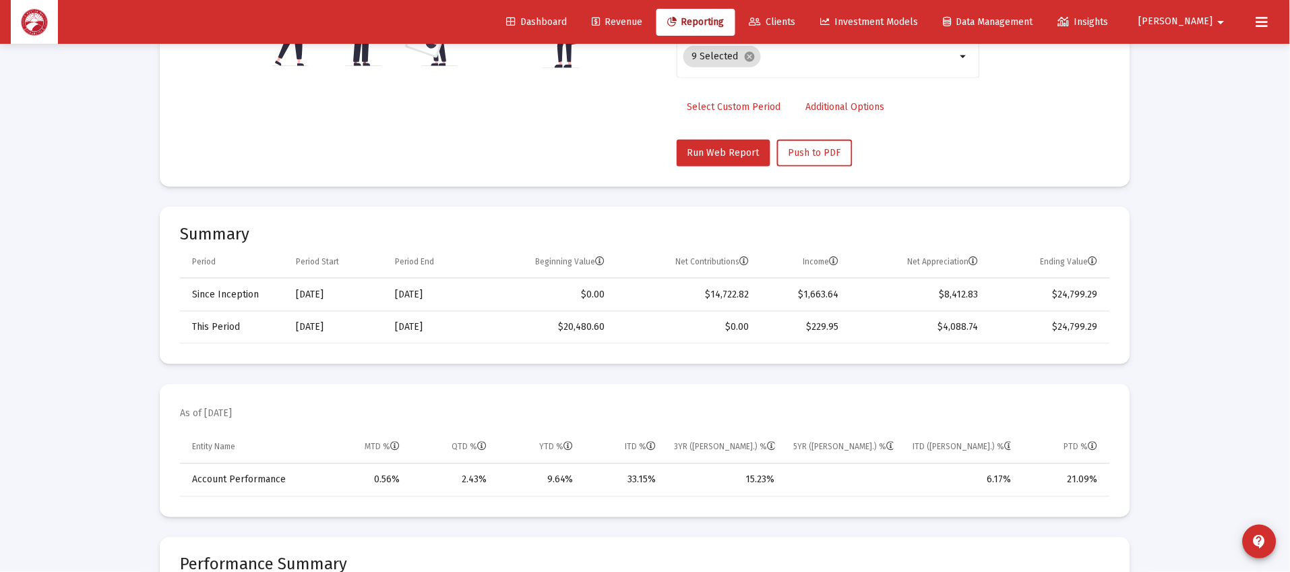
scroll to position [303, 0]
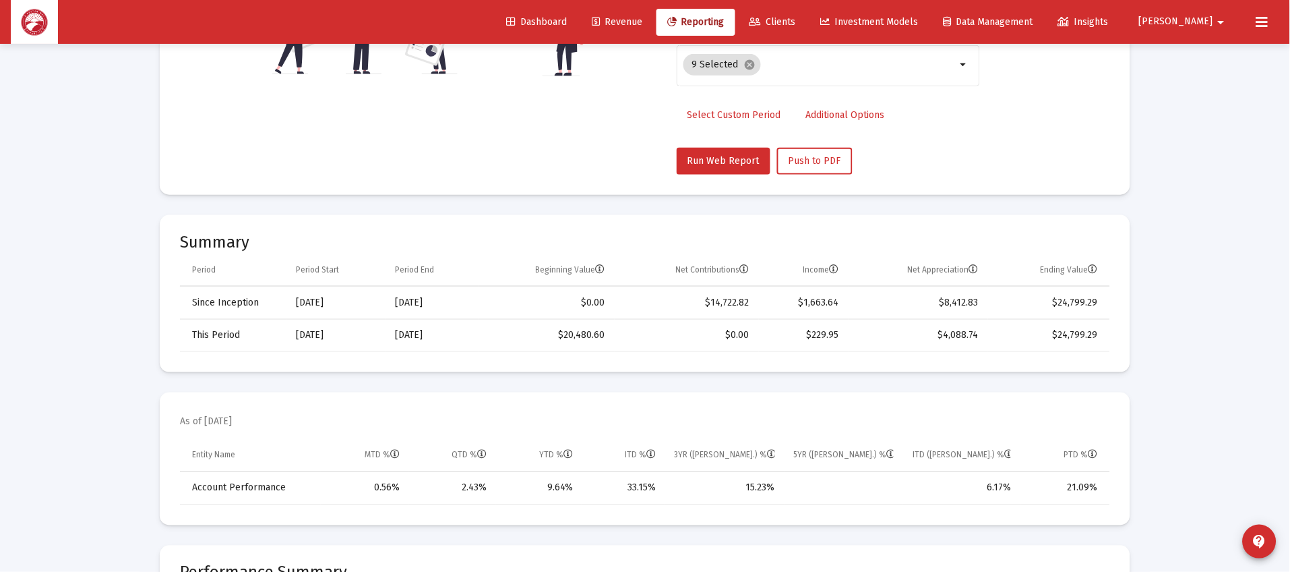
scroll to position [43, 0]
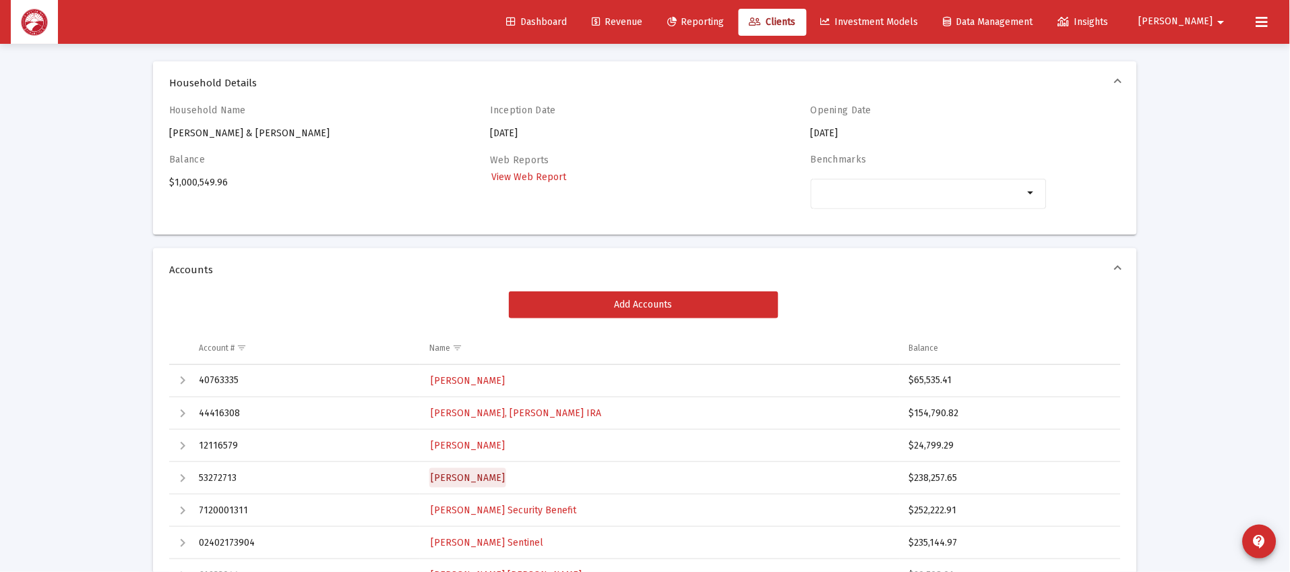
click at [505, 472] on span "[PERSON_NAME]" at bounding box center [468, 477] width 74 height 11
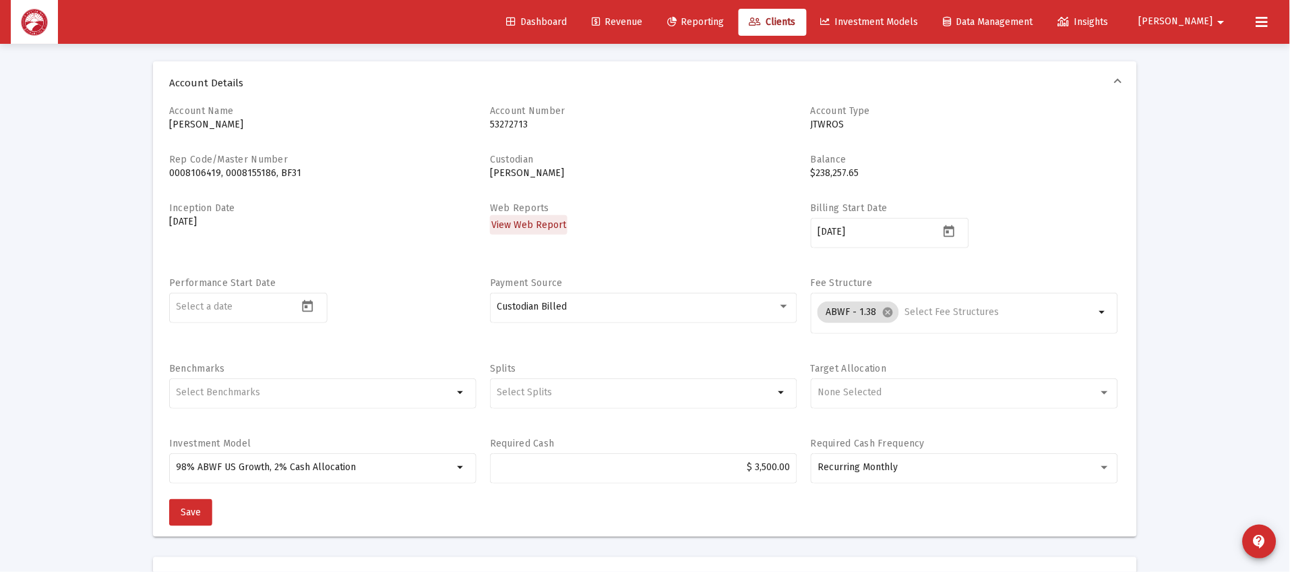
click at [547, 222] on span "View Web Report" at bounding box center [528, 224] width 75 height 11
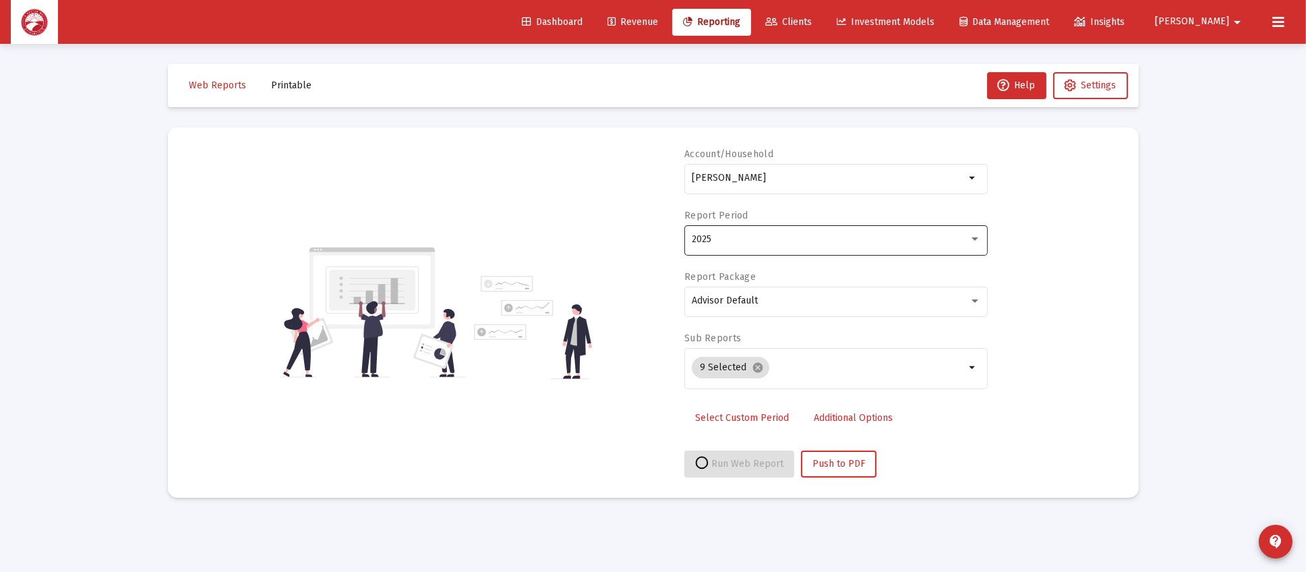
click at [802, 253] on div "2025" at bounding box center [836, 238] width 289 height 33
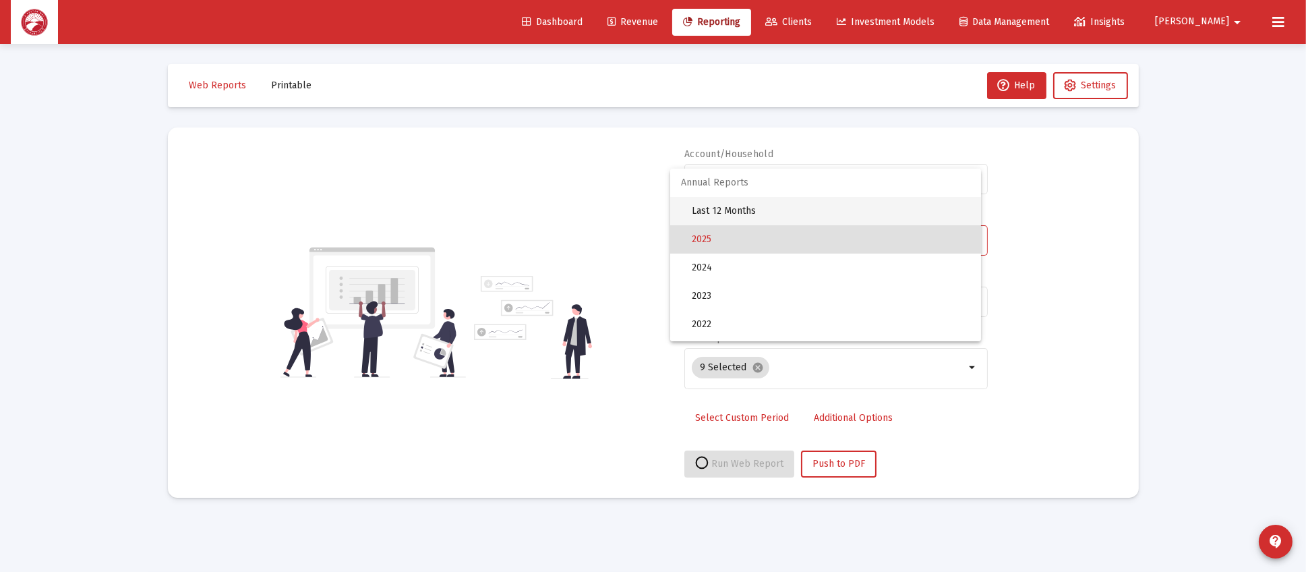
click at [820, 214] on span "Last 12 Months" at bounding box center [831, 211] width 278 height 28
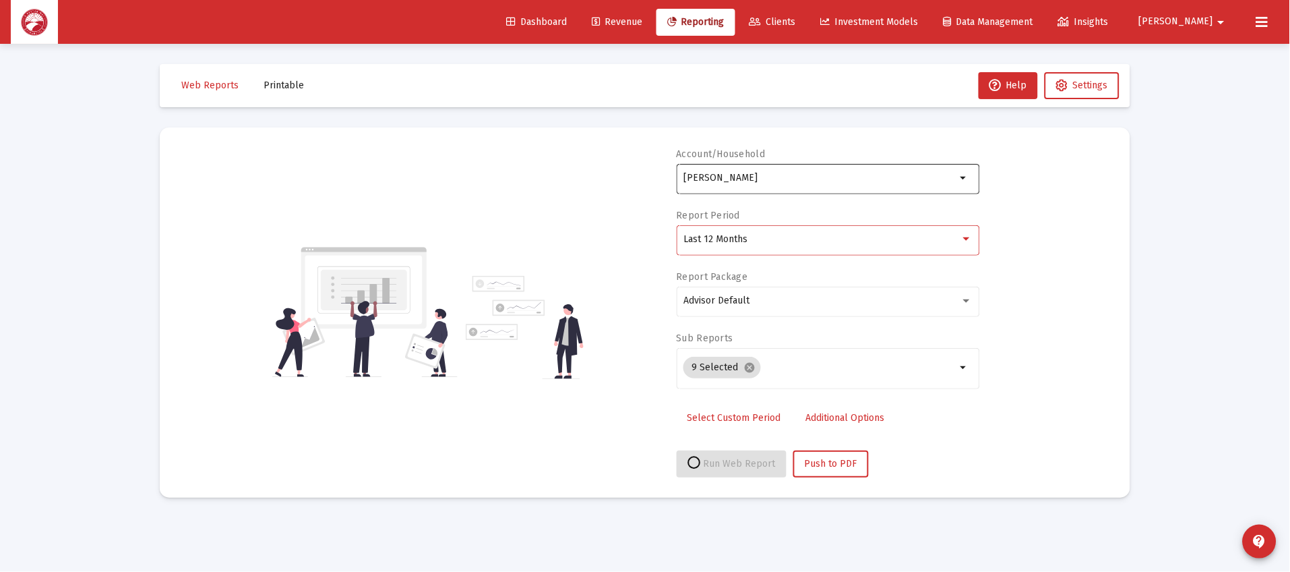
select select "View all"
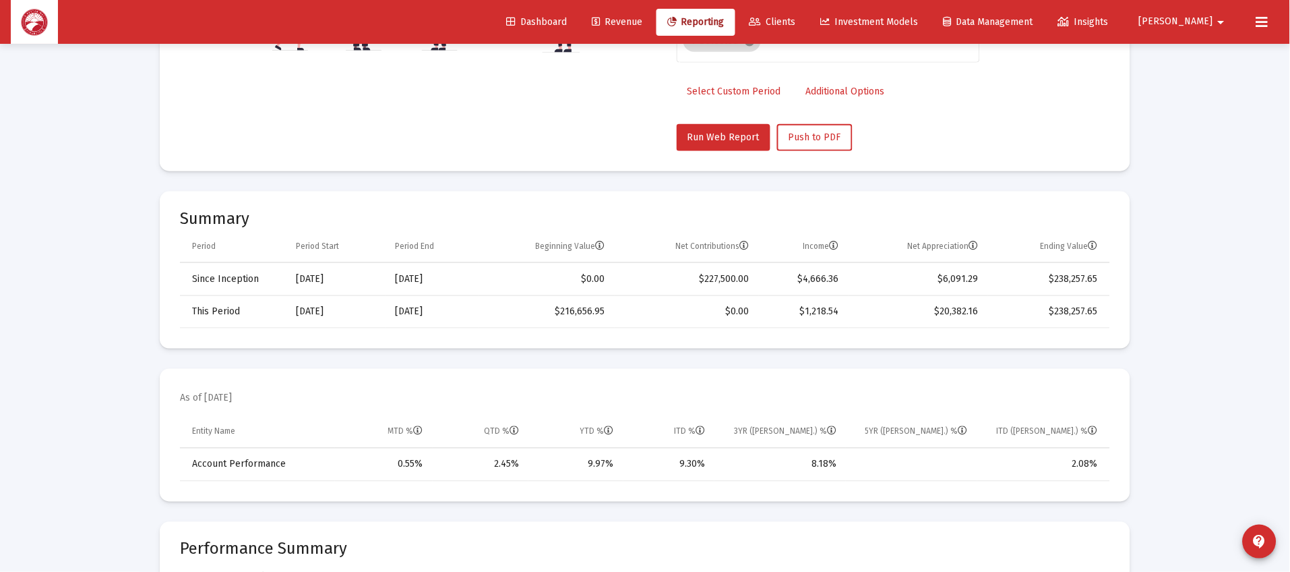
scroll to position [404, 0]
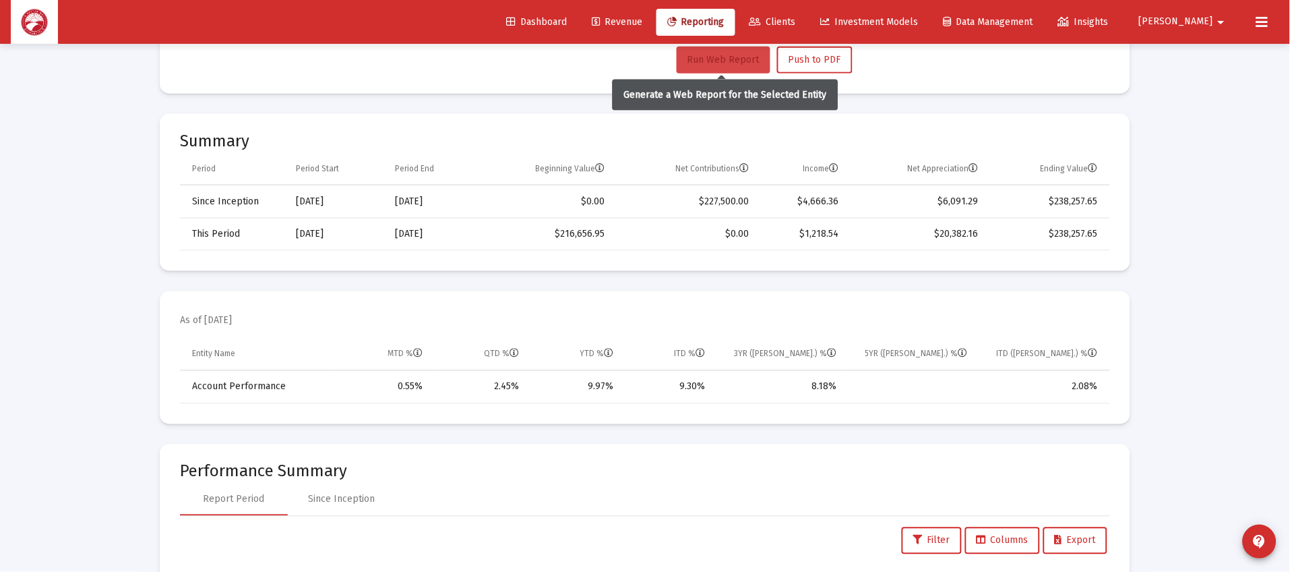
click at [706, 55] on span "Run Web Report" at bounding box center [724, 59] width 72 height 11
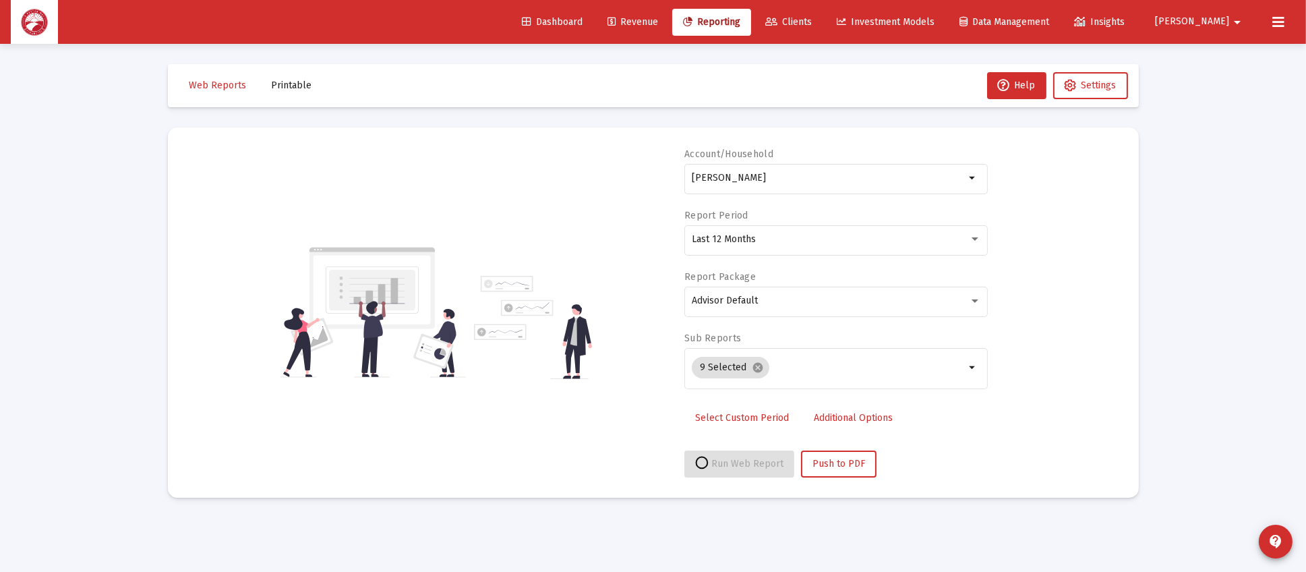
select select "View all"
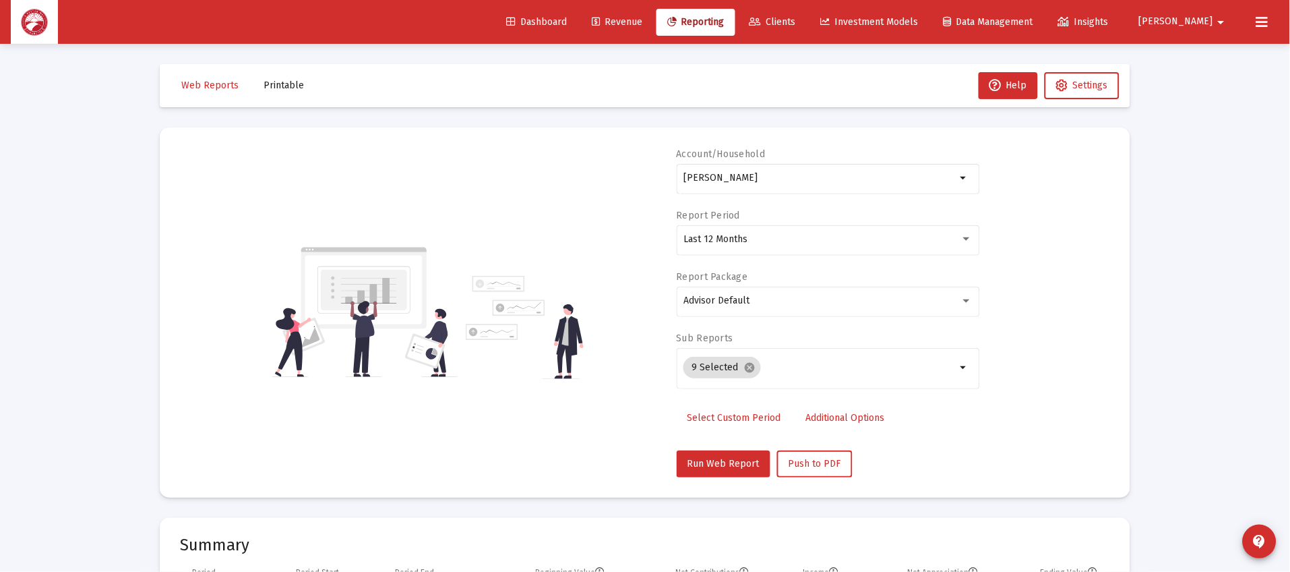
scroll to position [43, 0]
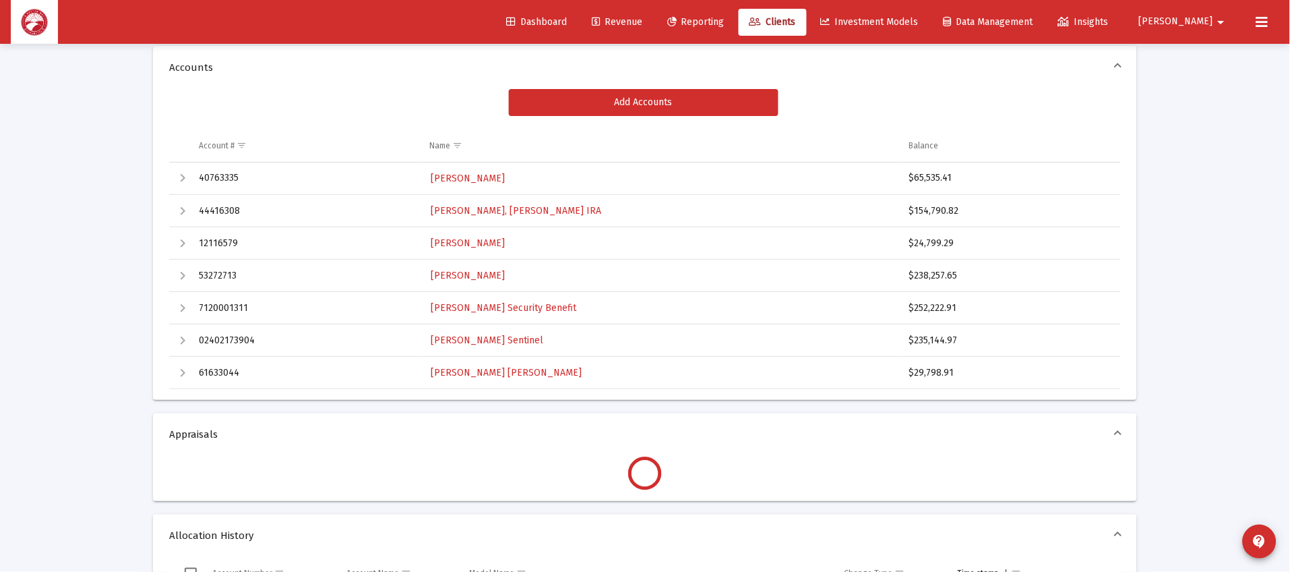
scroll to position [246, 0]
click at [504, 374] on span "[PERSON_NAME] [PERSON_NAME]" at bounding box center [506, 371] width 151 height 11
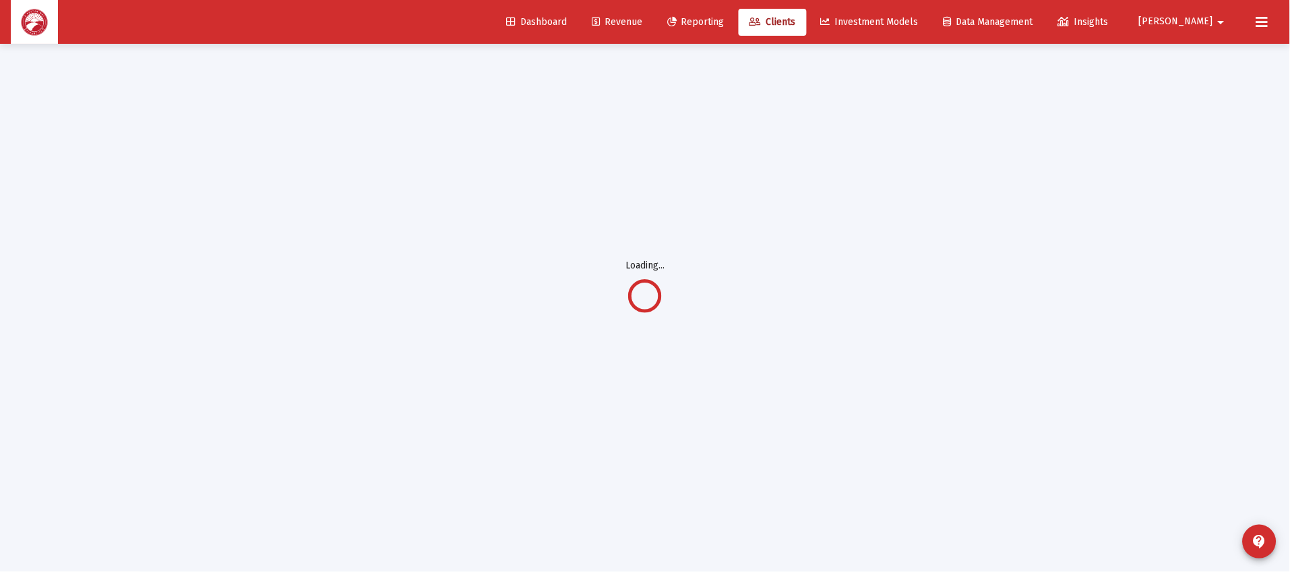
scroll to position [43, 0]
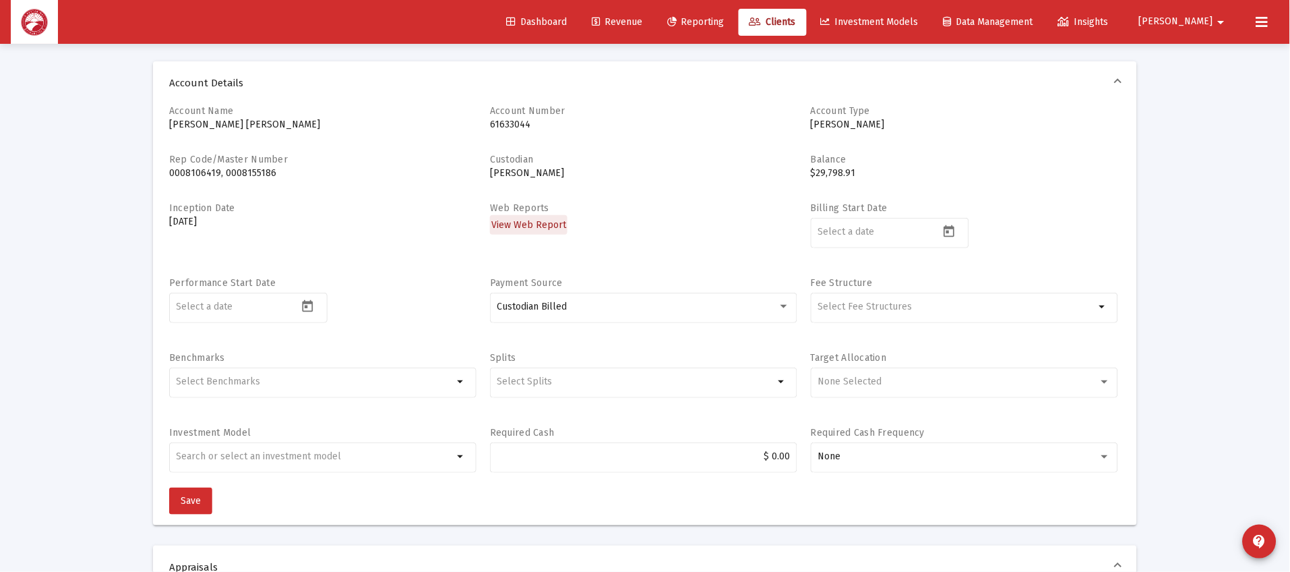
click at [539, 222] on span "View Web Report" at bounding box center [528, 224] width 75 height 11
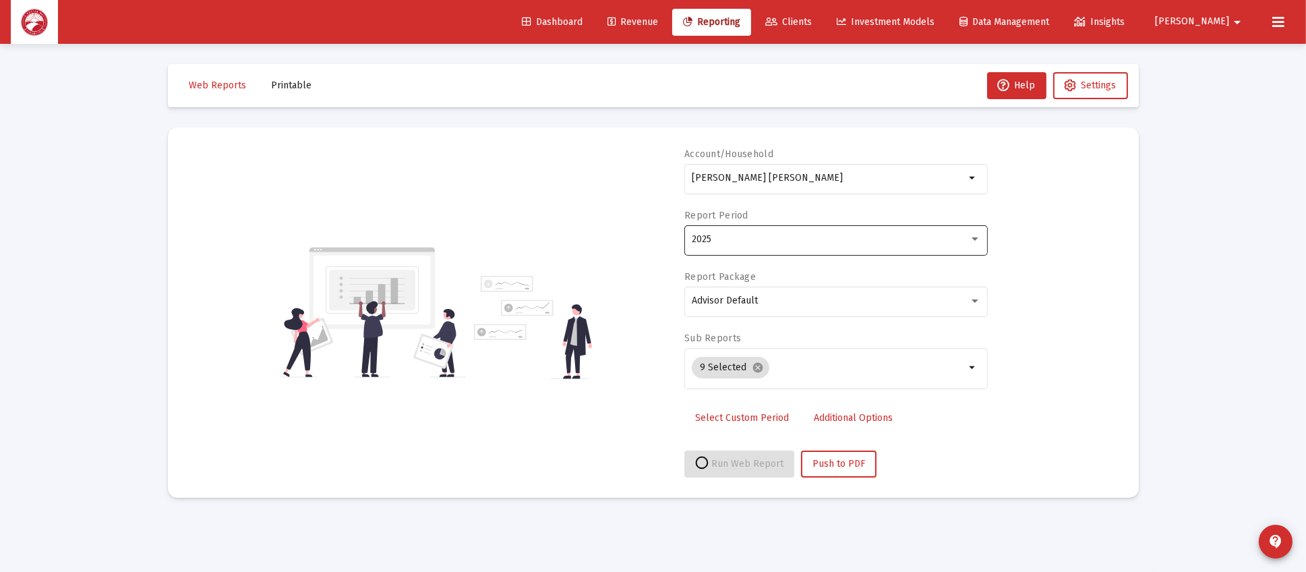
click at [719, 237] on div "2025" at bounding box center [830, 239] width 277 height 11
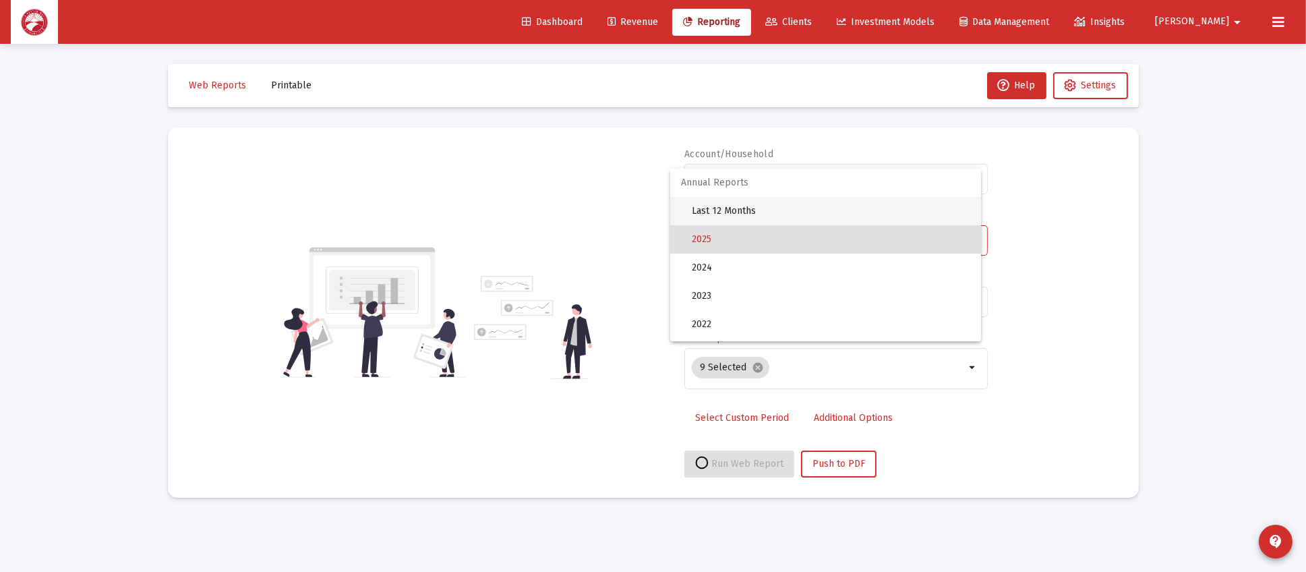
click at [833, 209] on span "Last 12 Months" at bounding box center [831, 211] width 278 height 28
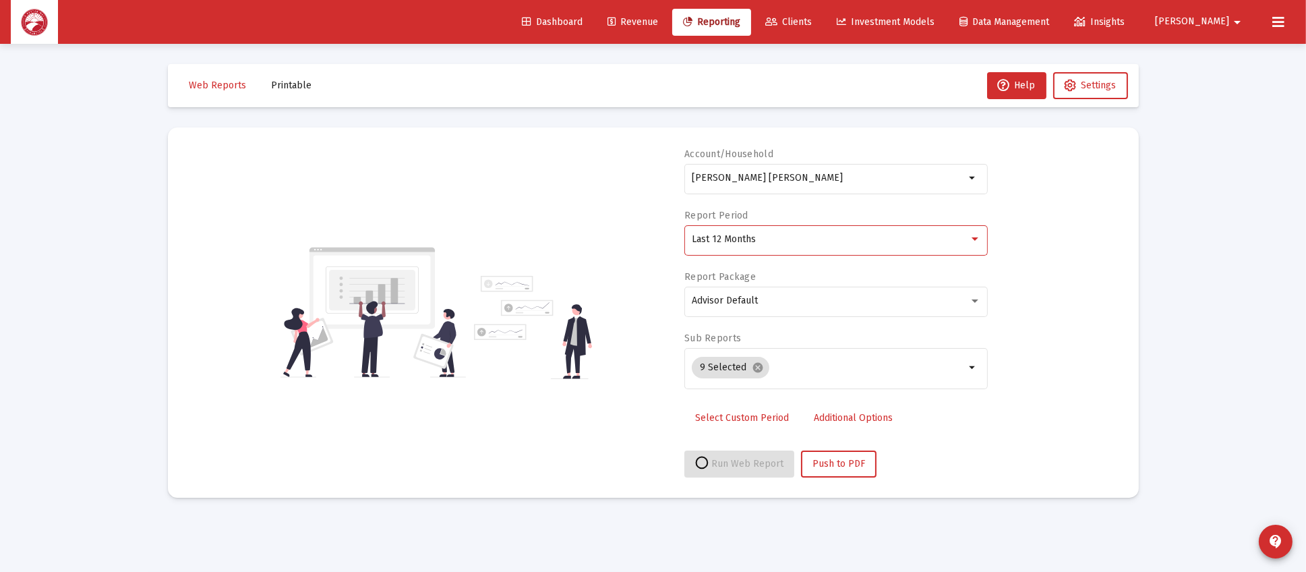
select select "View all"
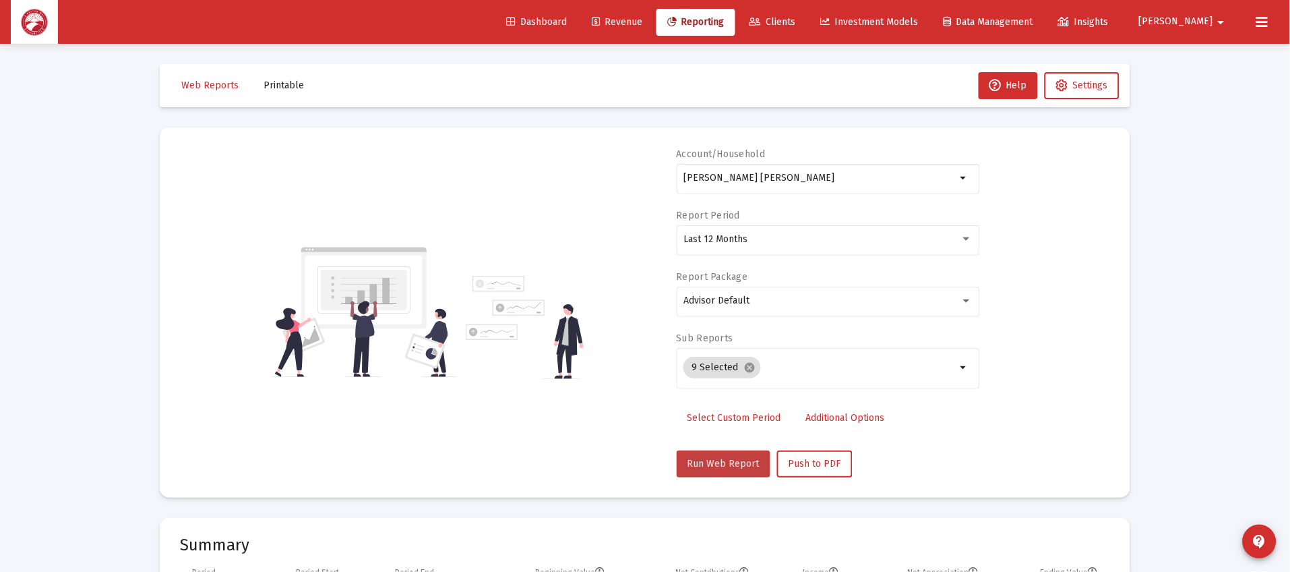
click at [750, 471] on button "Run Web Report" at bounding box center [724, 463] width 94 height 27
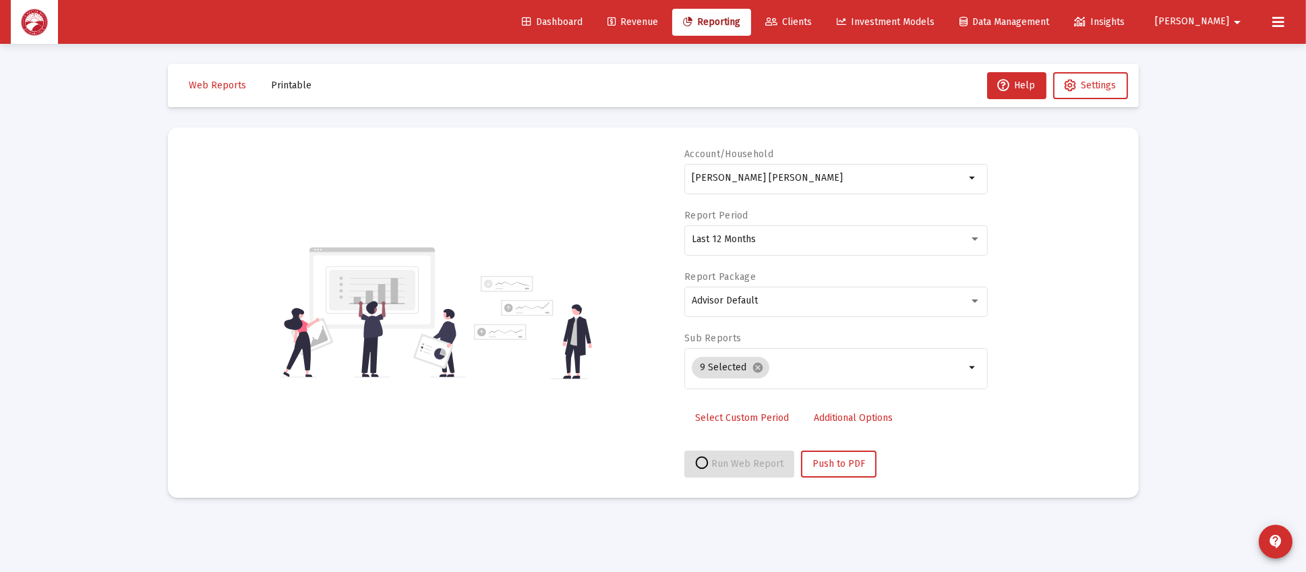
select select "View all"
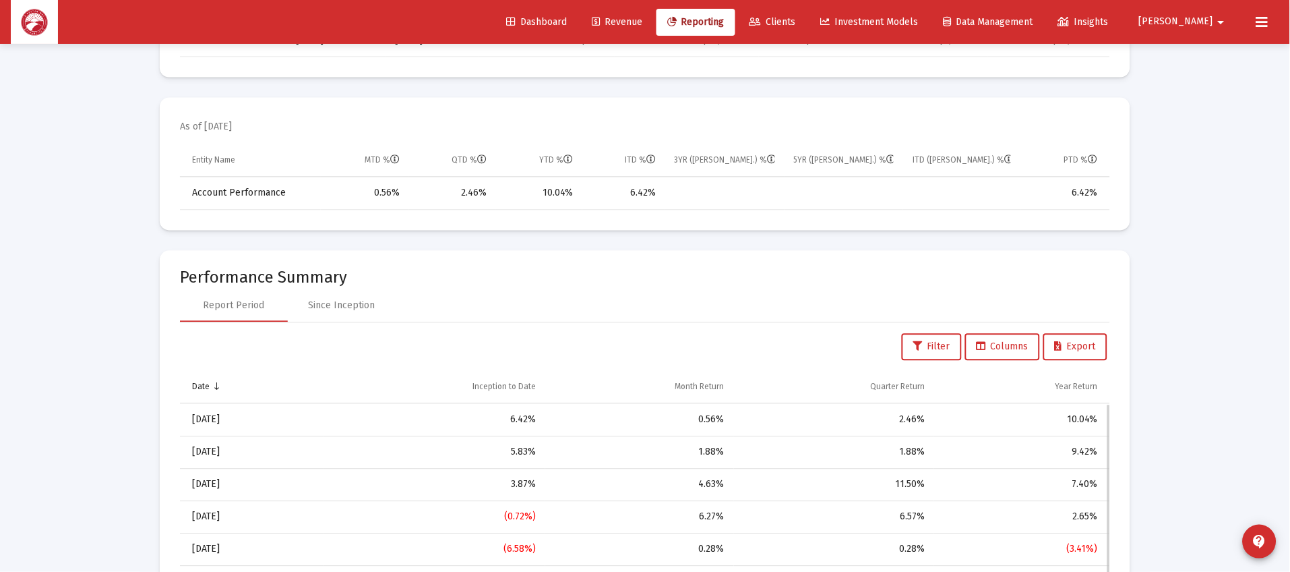
scroll to position [404, 0]
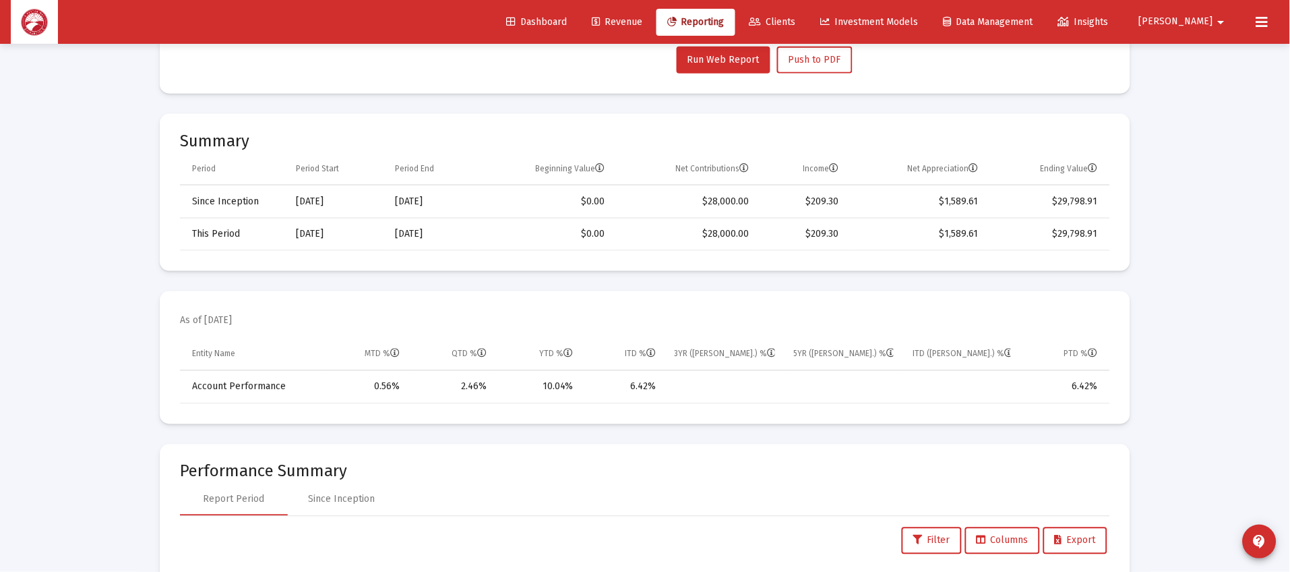
scroll to position [43, 0]
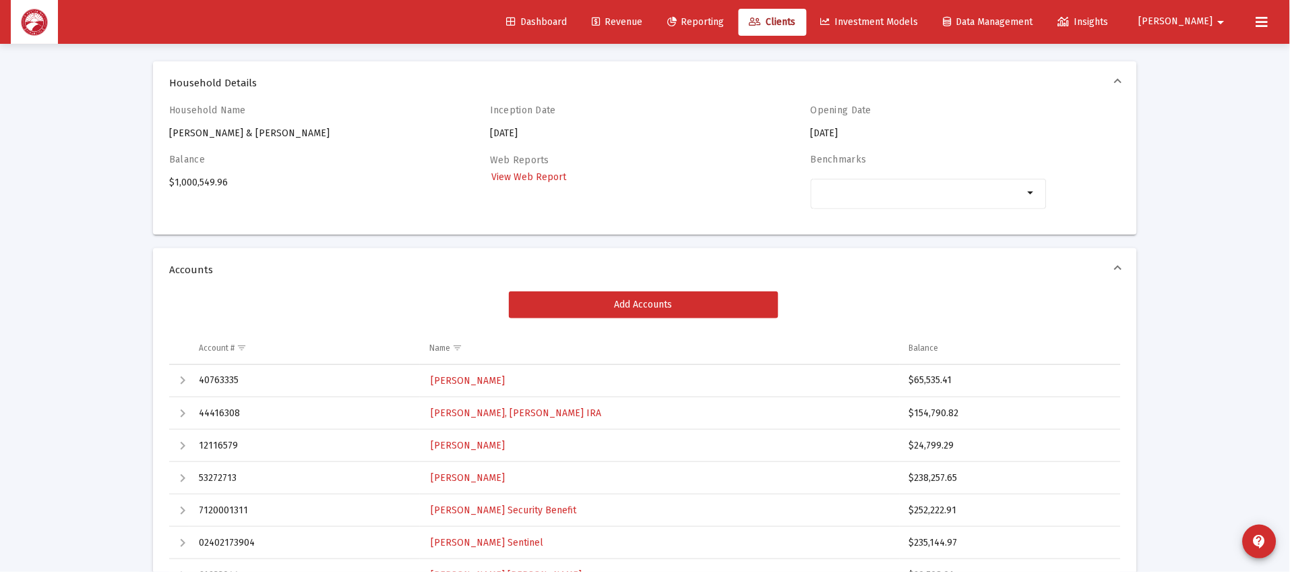
scroll to position [144, 0]
